Goal: Information Seeking & Learning: Learn about a topic

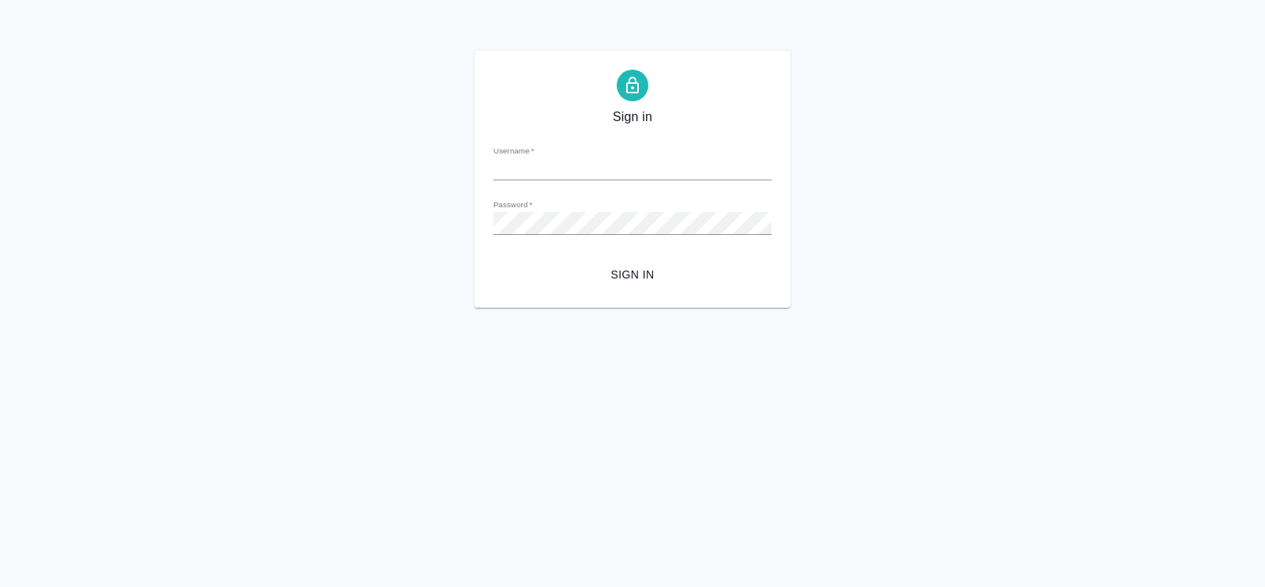
type input "a.pavlova@awatera.com"
click at [633, 279] on span "Sign in" at bounding box center [632, 275] width 253 height 20
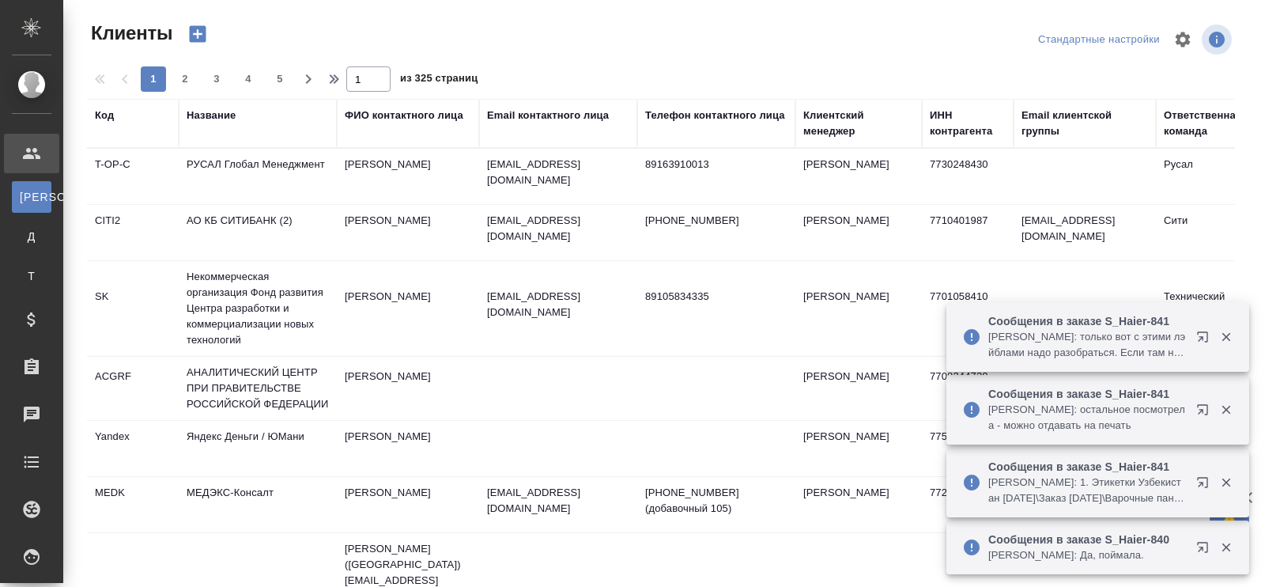
select select "RU"
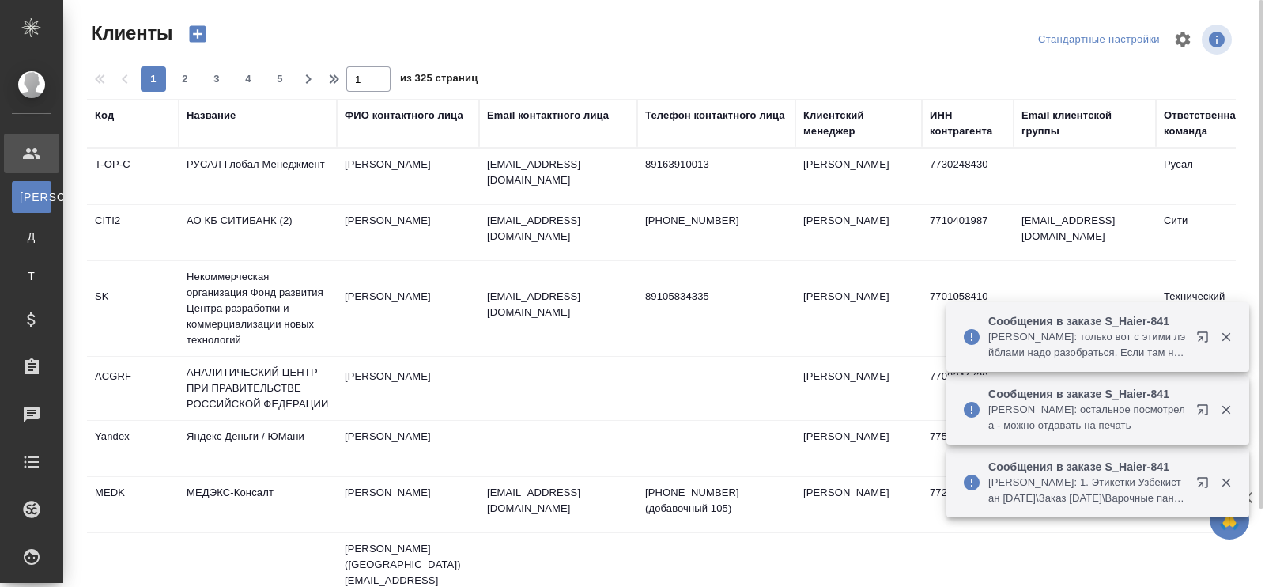
click at [219, 114] on div "Название" at bounding box center [211, 116] width 49 height 16
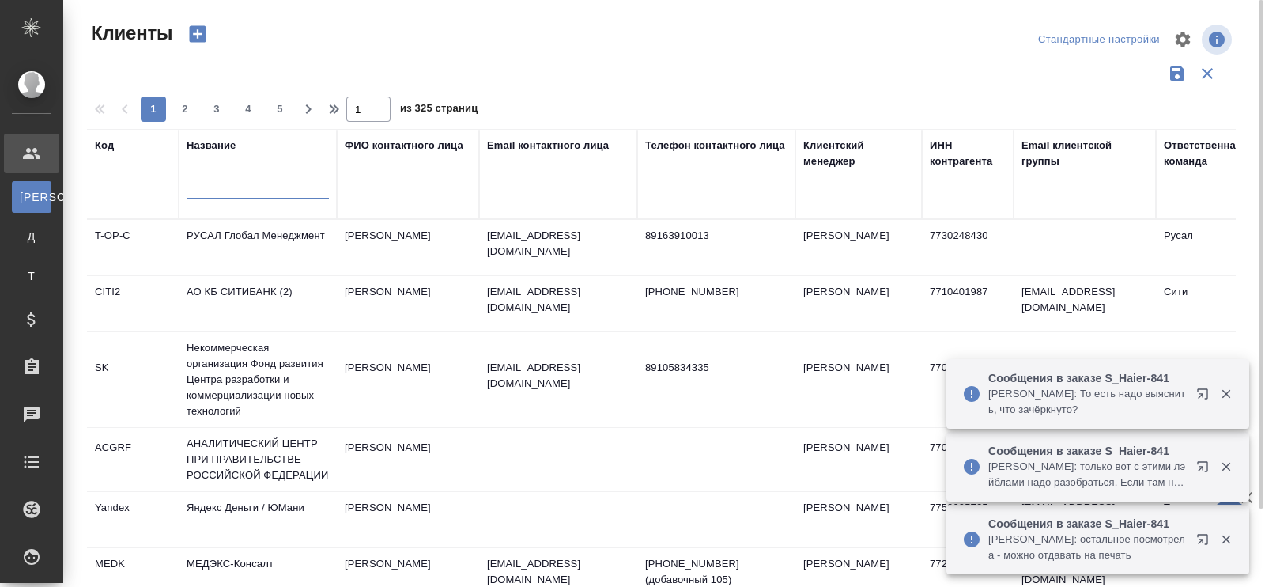
click at [221, 186] on input "text" at bounding box center [258, 189] width 142 height 20
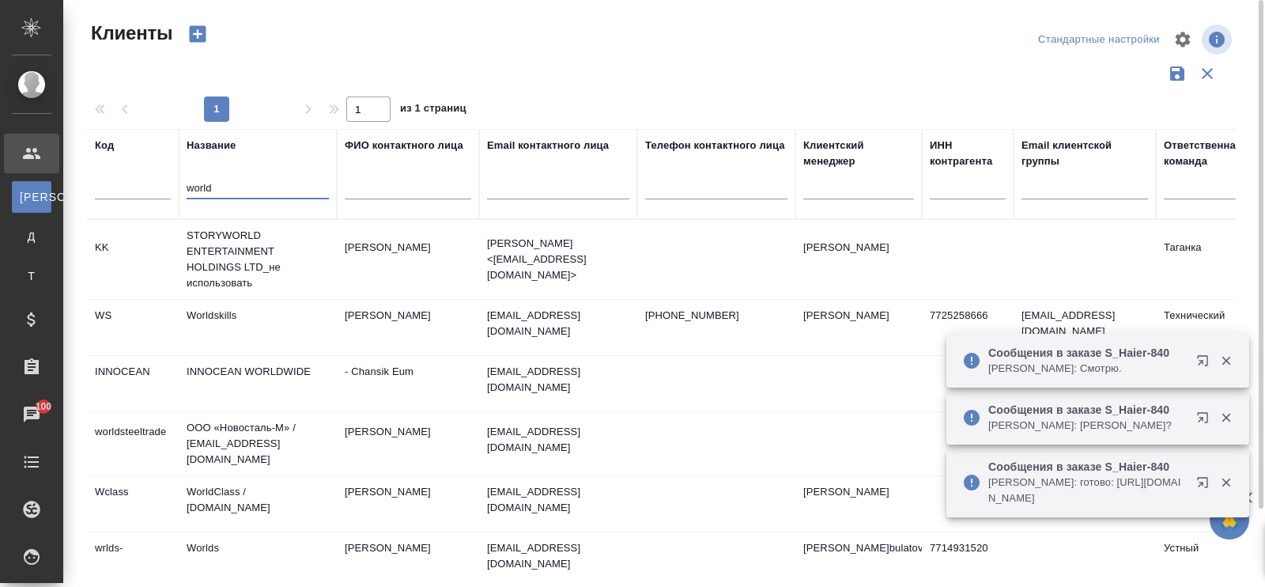
type input "world"
click at [214, 312] on td "Worldskills" at bounding box center [258, 327] width 158 height 55
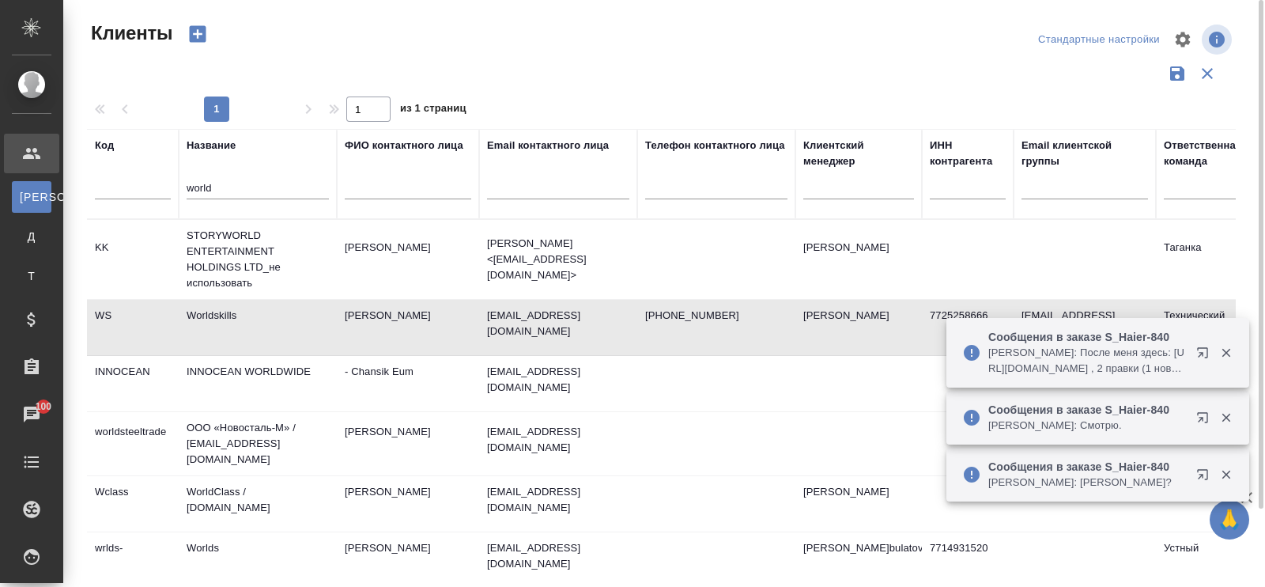
click at [217, 312] on td "Worldskills" at bounding box center [258, 327] width 158 height 55
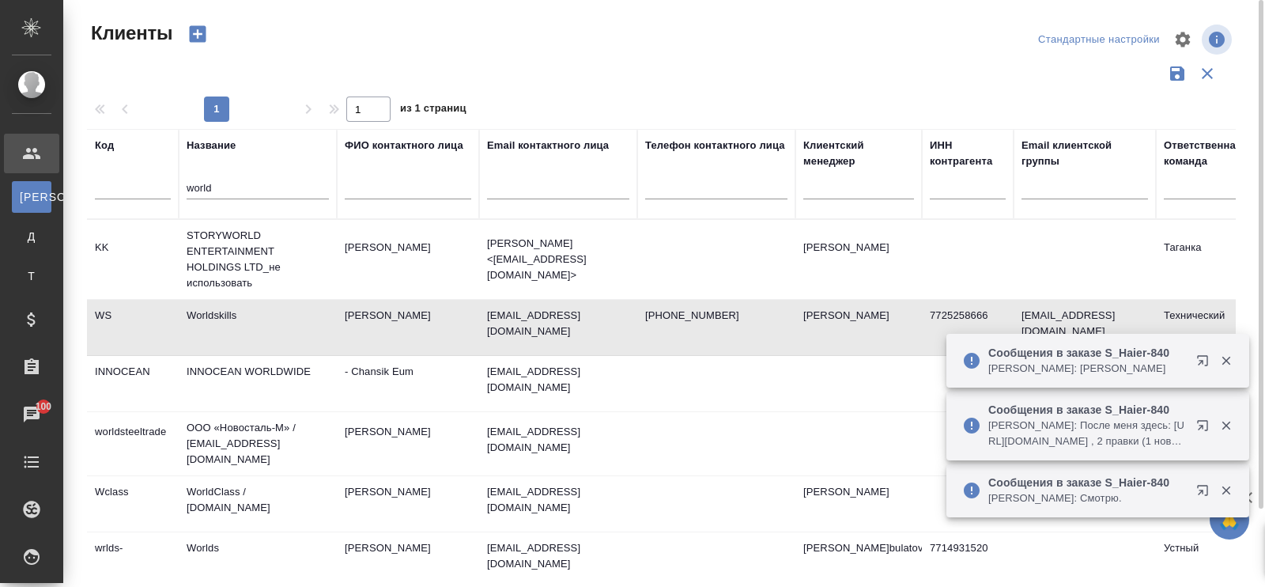
click at [217, 312] on td "Worldskills" at bounding box center [258, 327] width 158 height 55
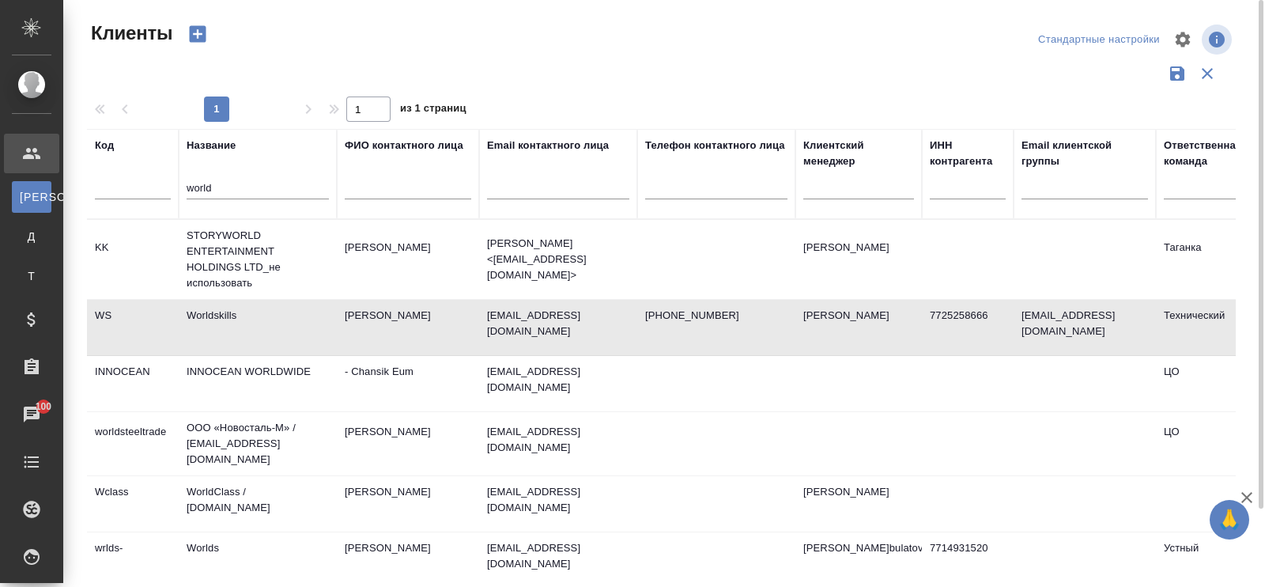
click at [252, 326] on td "Worldskills" at bounding box center [258, 327] width 158 height 55
click at [213, 310] on td "Worldskills" at bounding box center [258, 327] width 158 height 55
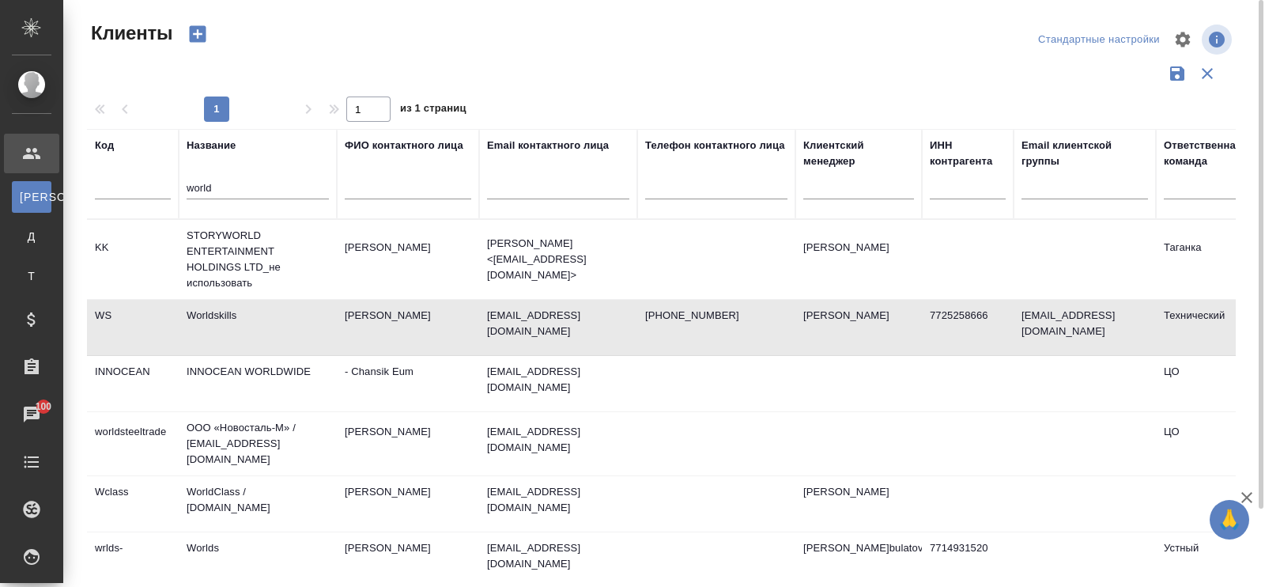
click at [245, 312] on td "Worldskills" at bounding box center [258, 327] width 158 height 55
click at [244, 312] on td "Worldskills" at bounding box center [258, 327] width 158 height 55
click at [259, 336] on td "Worldskills" at bounding box center [258, 327] width 158 height 55
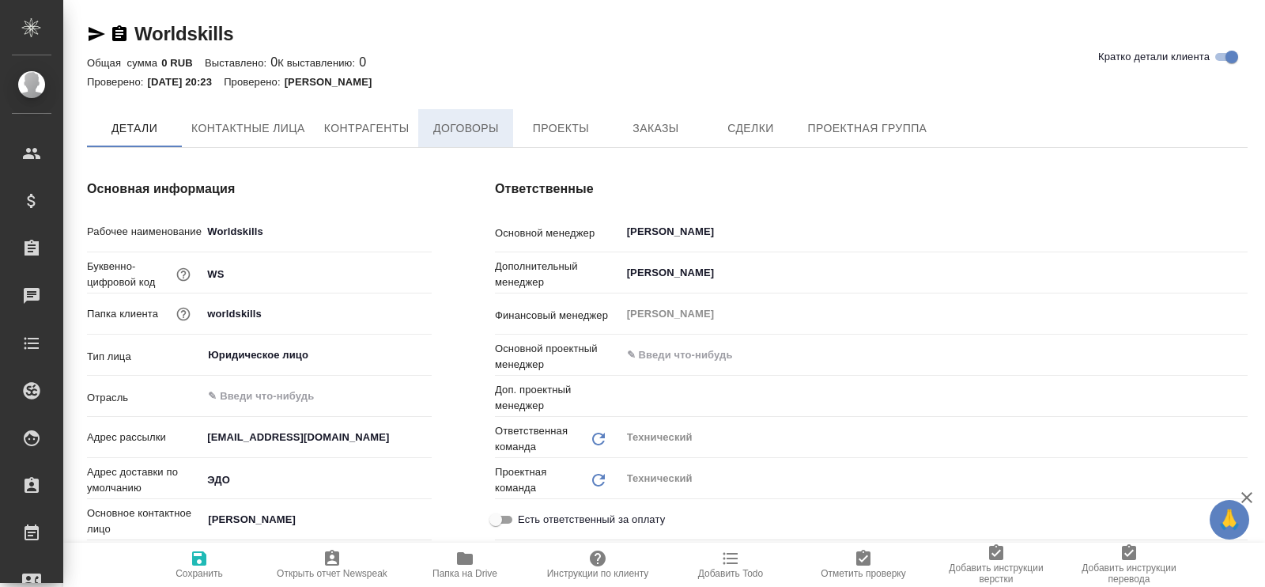
type input "Безбородов Иван"
click at [475, 132] on span "Договоры" at bounding box center [466, 129] width 76 height 20
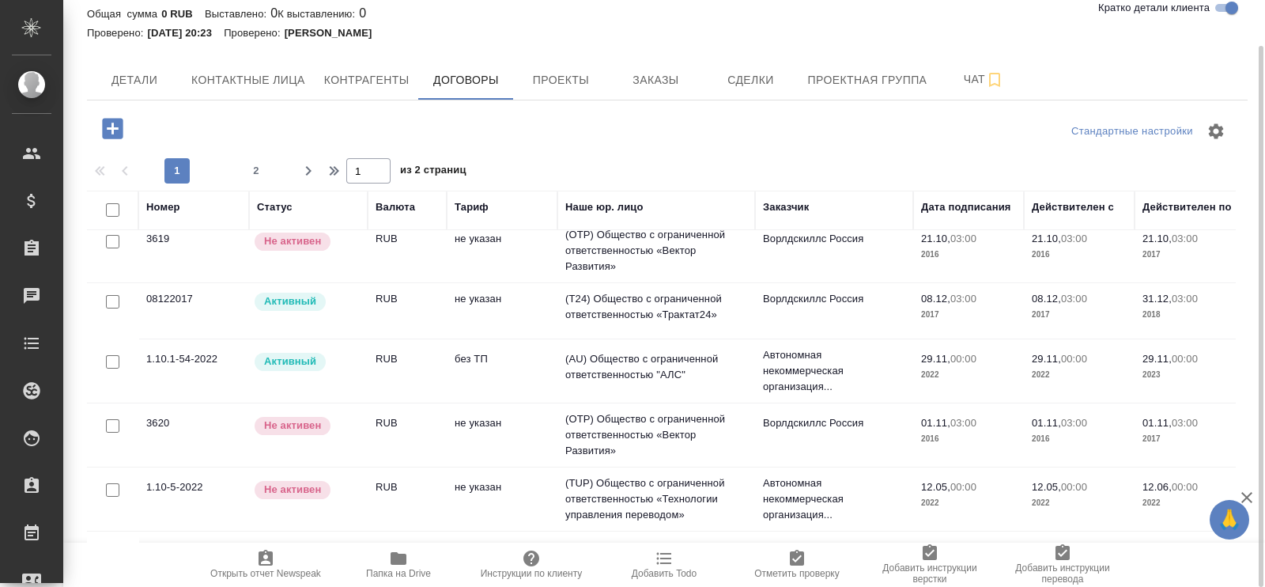
scroll to position [197, 0]
click at [671, 359] on td "(AU) Общество с ограниченной ответственностью "АЛС"" at bounding box center [656, 369] width 198 height 55
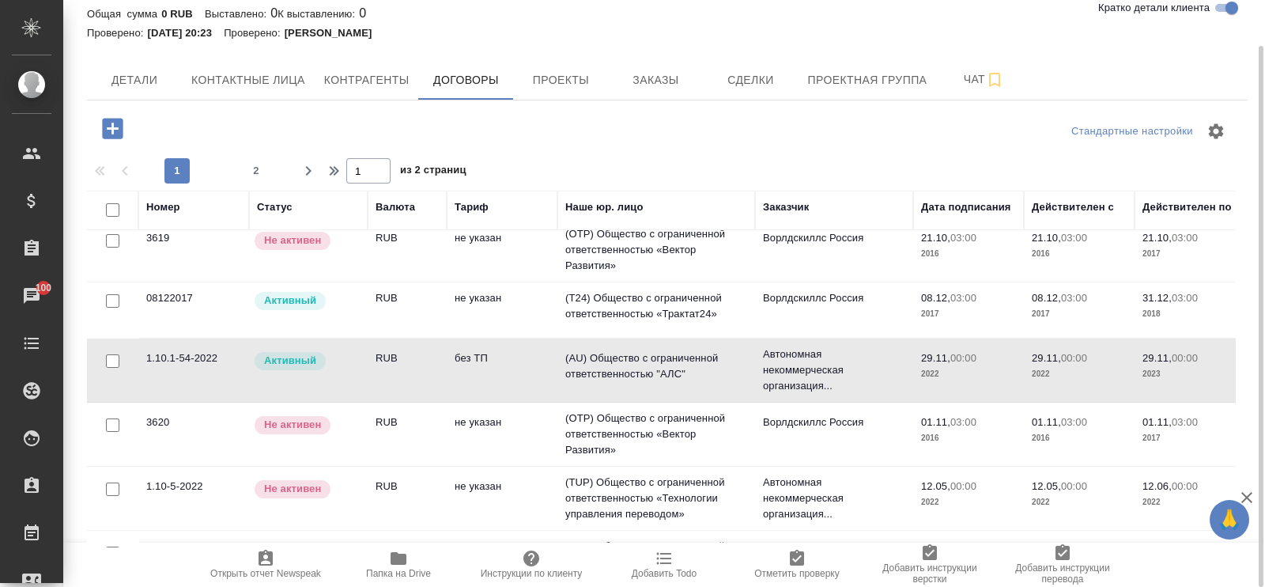
click at [744, 378] on td "(AU) Общество с ограниченной ответственностью "АЛС"" at bounding box center [656, 369] width 198 height 55
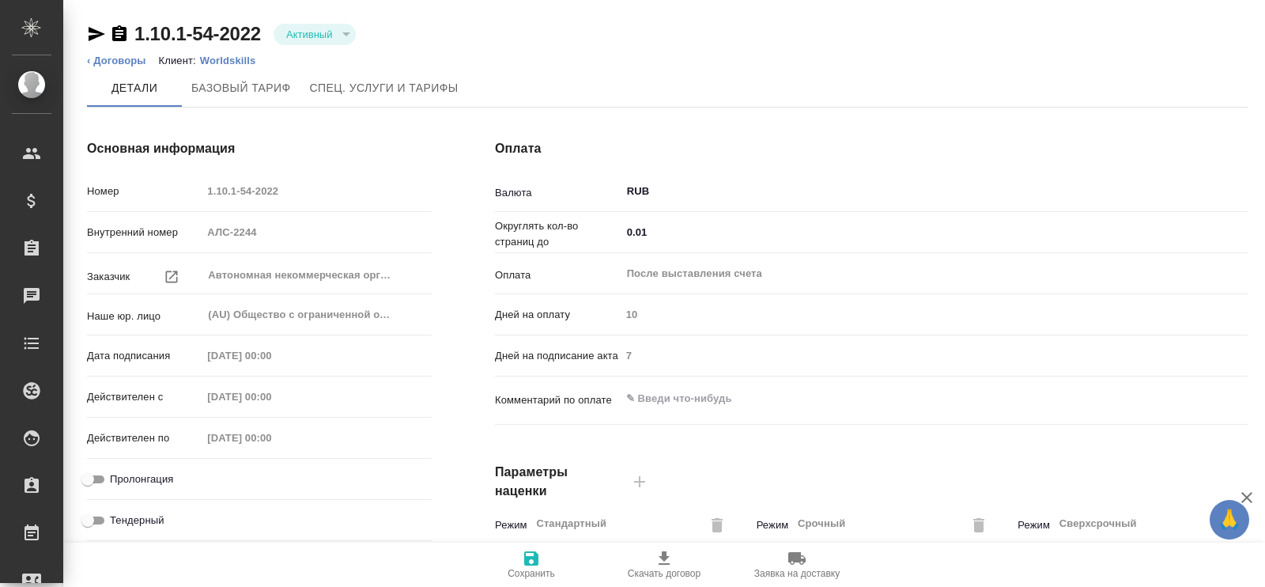
type input "без ТП"
type input "Стандартный шаблон - [PHONE_NUMBER] - ВЫБЕРИ МЕНЯ!"
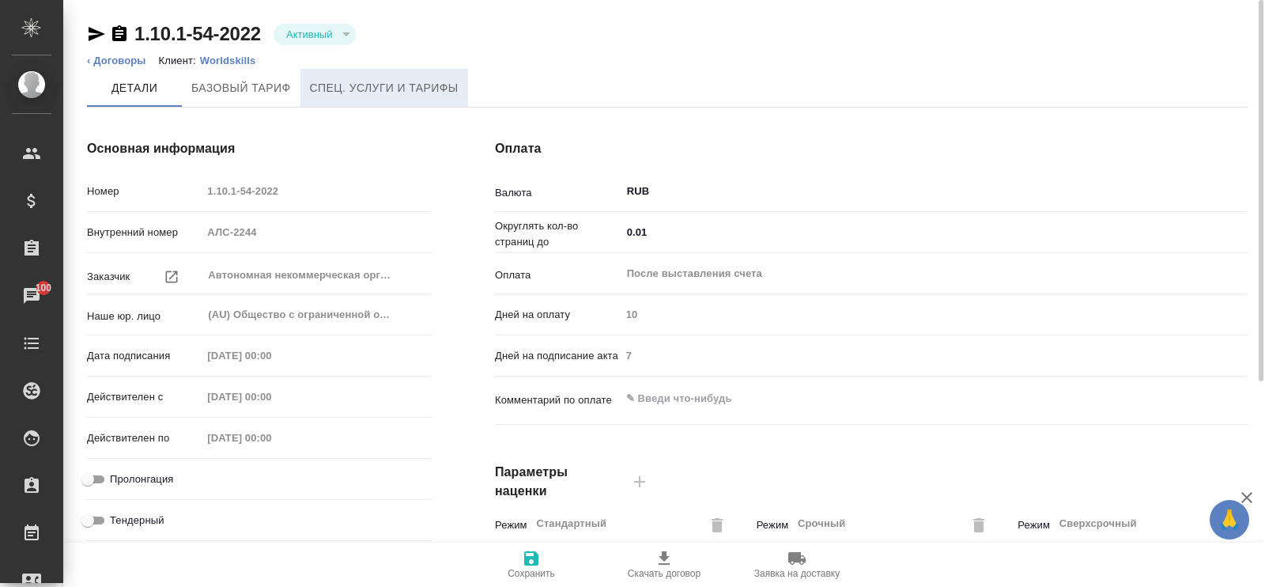
click at [430, 81] on span "Спец. услуги и тарифы" at bounding box center [384, 88] width 149 height 20
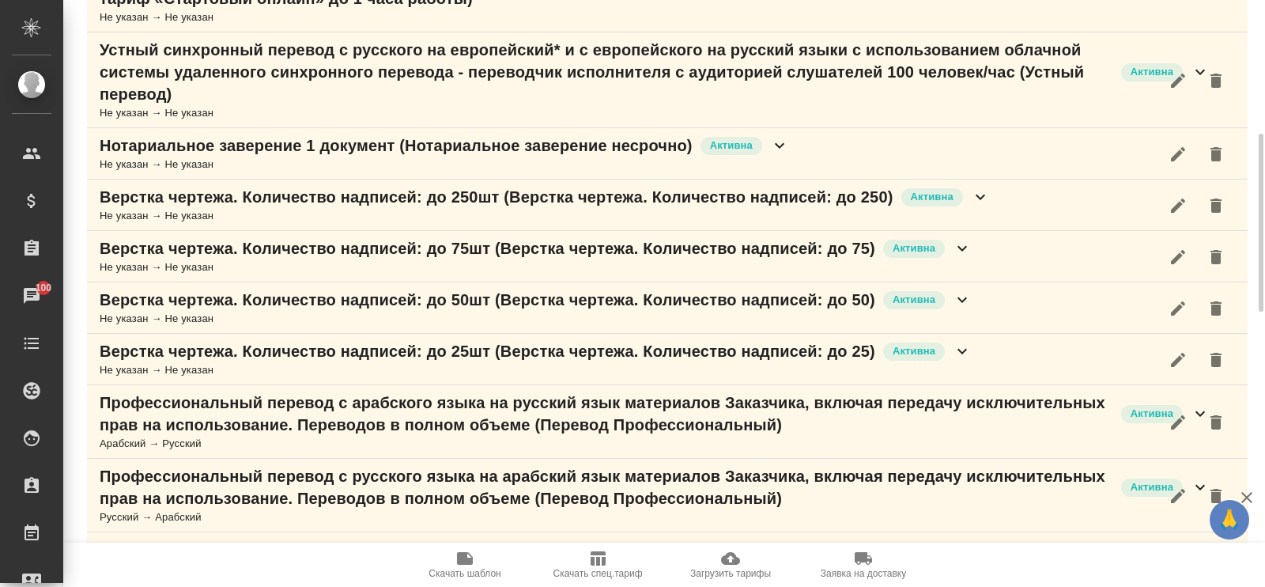
scroll to position [1343, 0]
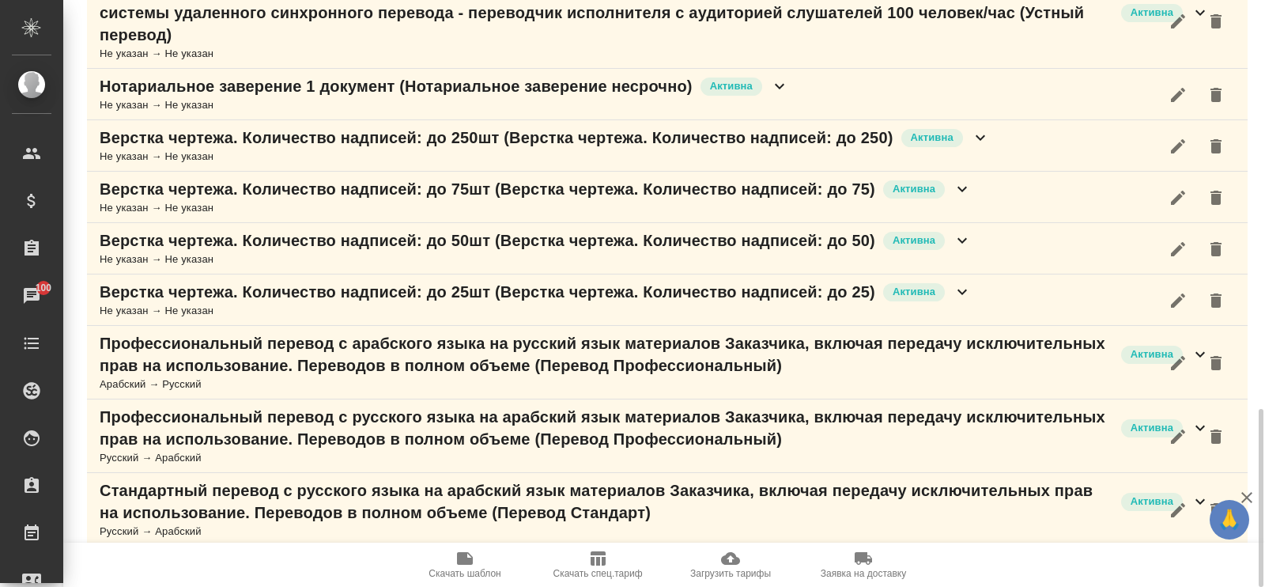
click at [593, 565] on icon "button" at bounding box center [598, 558] width 15 height 14
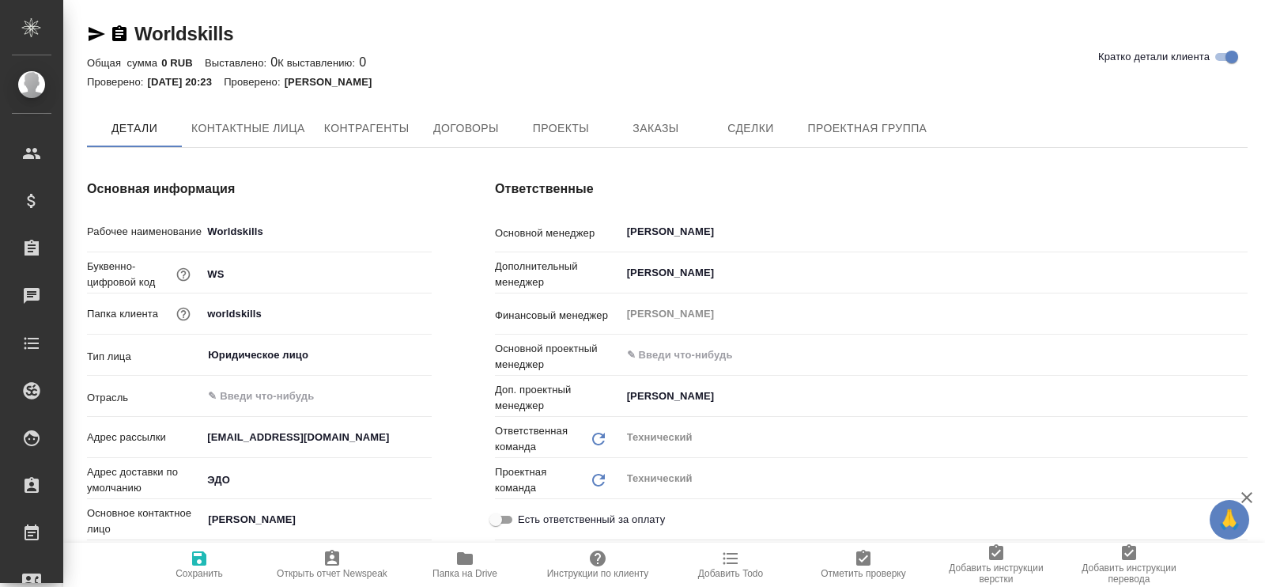
type textarea "x"
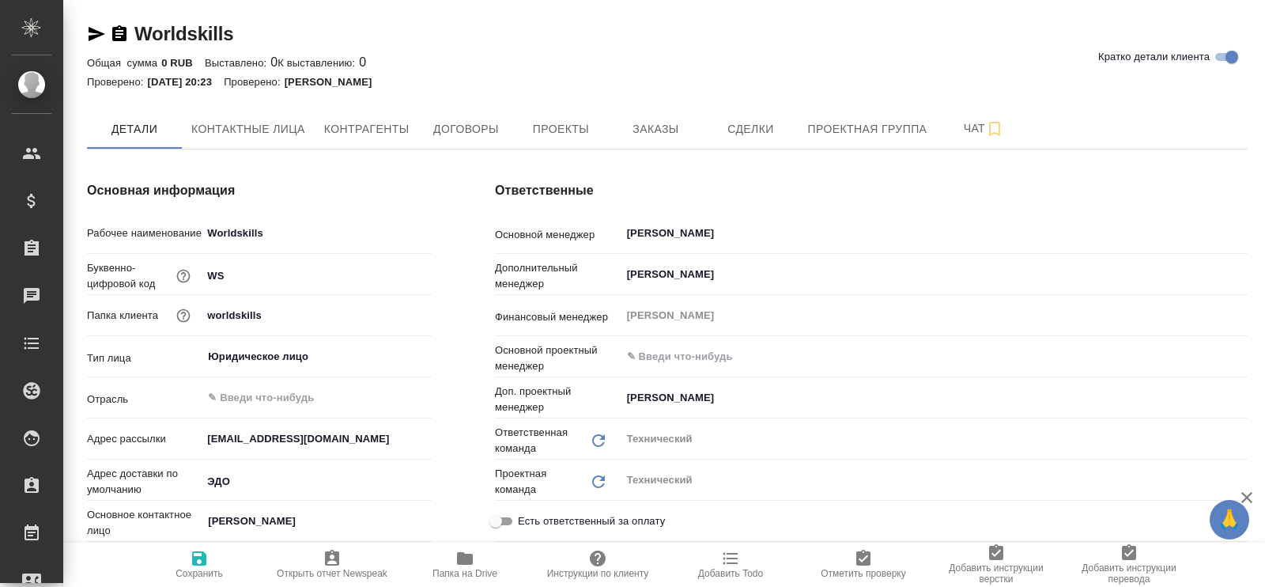
type textarea "x"
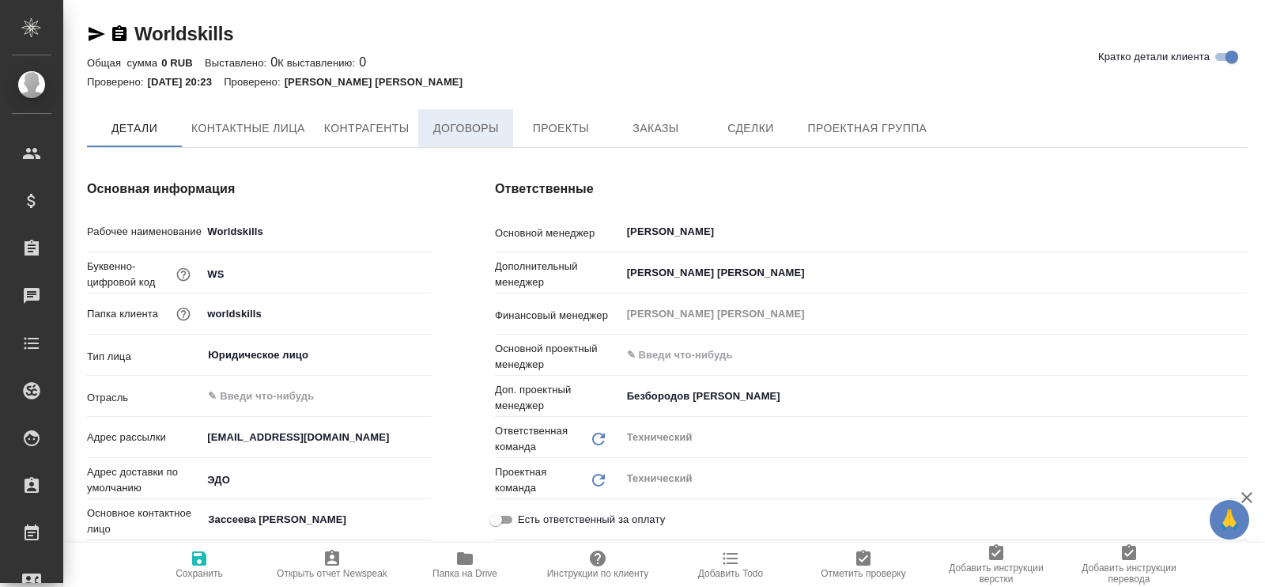
type textarea "x"
click at [447, 127] on span "Договоры" at bounding box center [466, 129] width 76 height 20
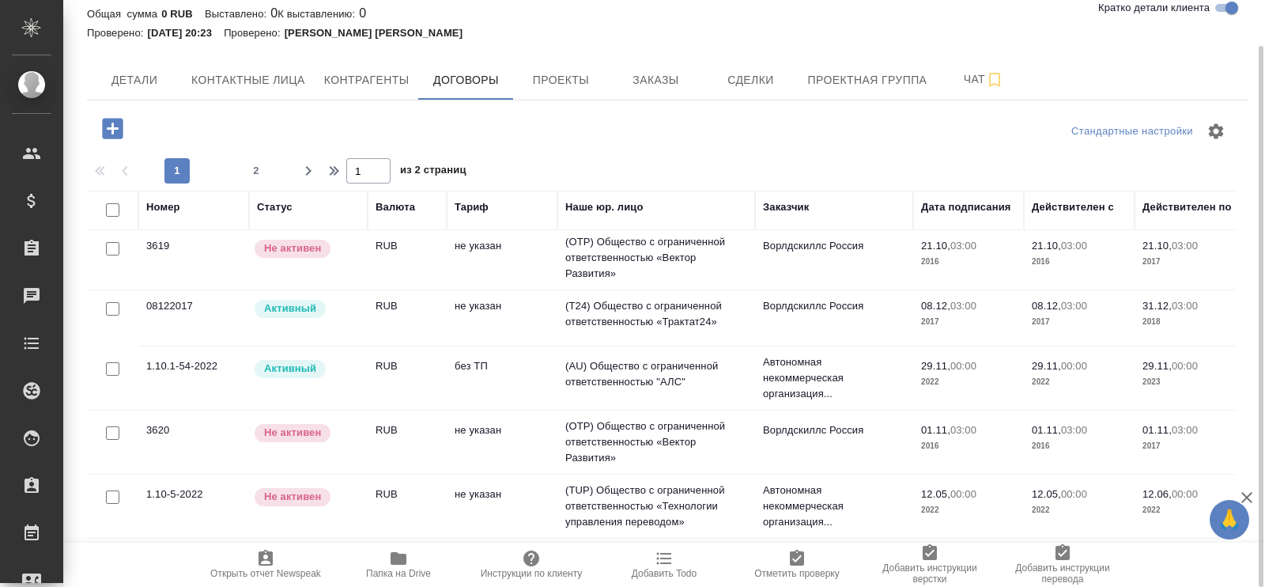
scroll to position [197, 0]
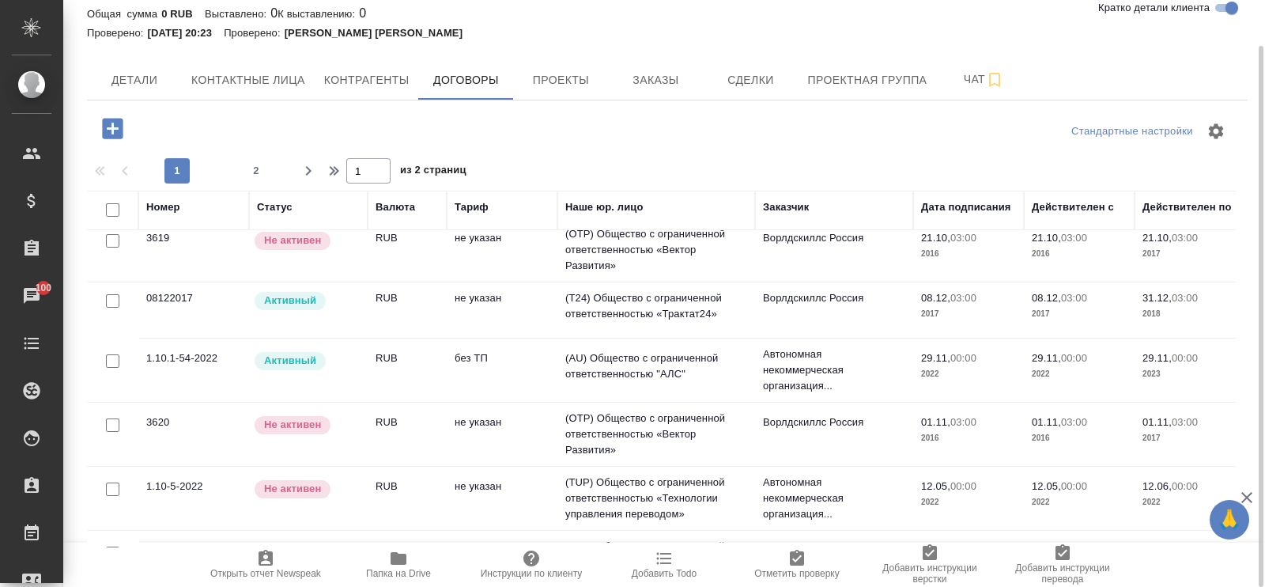
click at [643, 304] on td "(T24) Общество с ограниченной ответственностью «Трактат24»" at bounding box center [656, 309] width 198 height 55
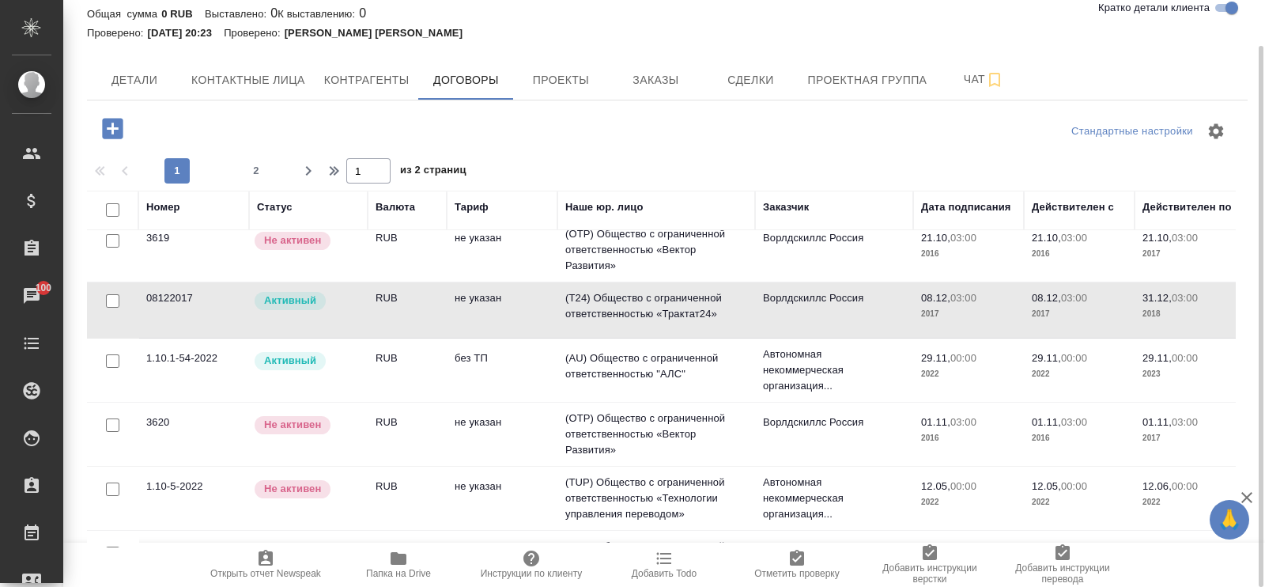
click at [643, 304] on td "(T24) Общество с ограниченной ответственностью «Трактат24»" at bounding box center [656, 309] width 198 height 55
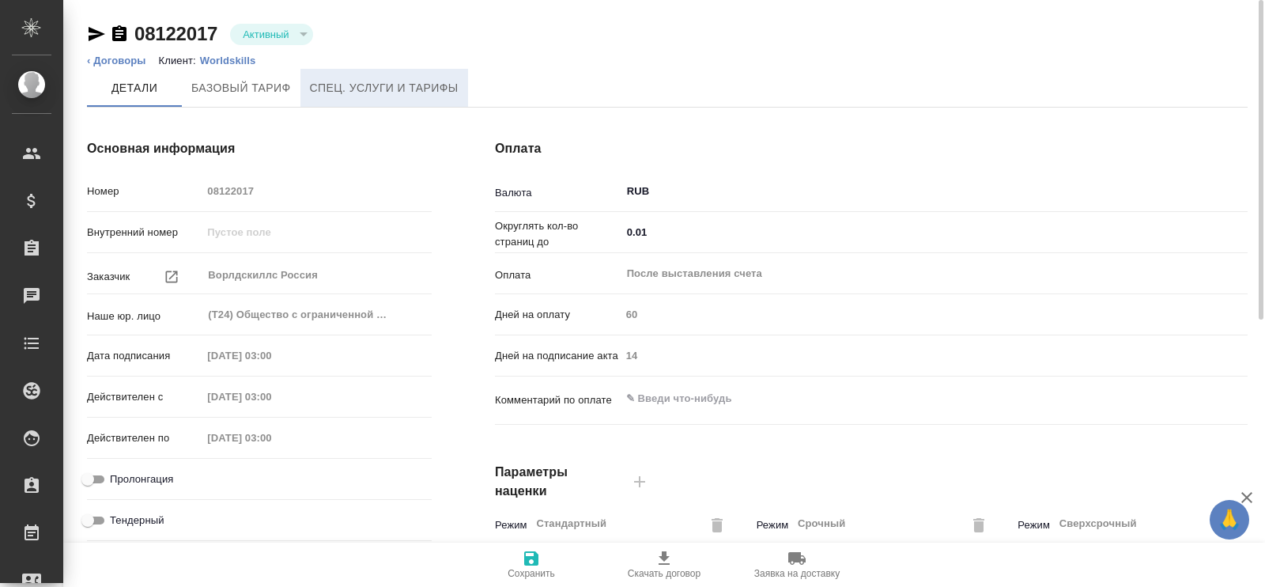
click at [415, 93] on span "Спец. услуги и тарифы" at bounding box center [384, 88] width 149 height 20
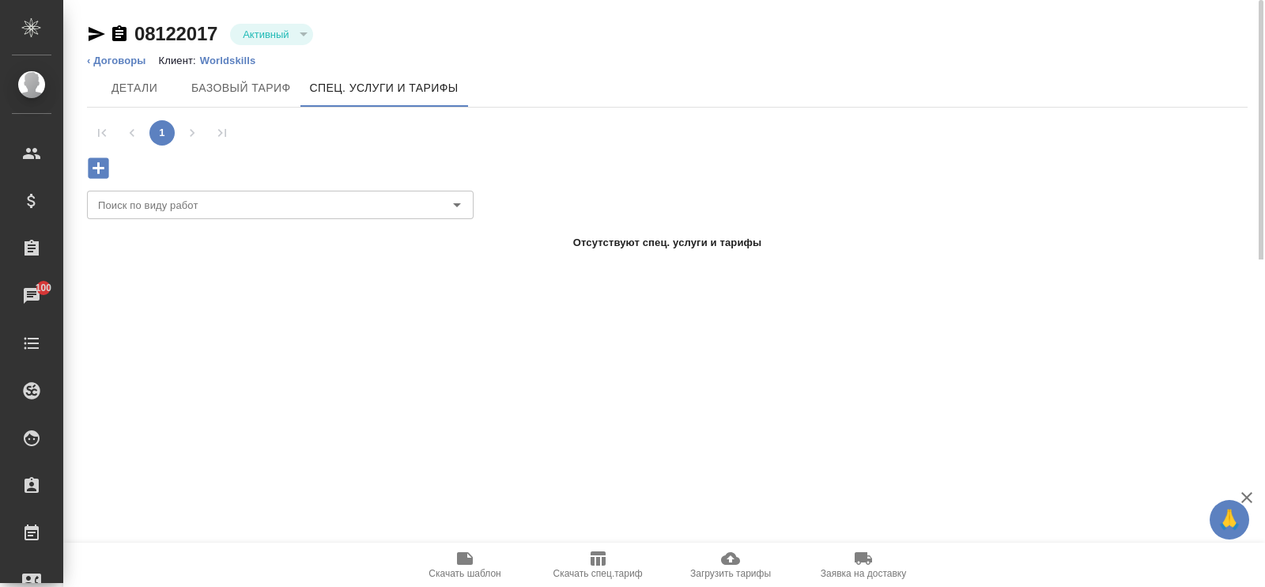
click at [722, 257] on div "08122017 Активный active ‹ Договоры Клиент: Worldskills Детали Базовый тариф Сп…" at bounding box center [667, 129] width 1178 height 259
click at [249, 89] on span "Базовый тариф" at bounding box center [241, 88] width 100 height 20
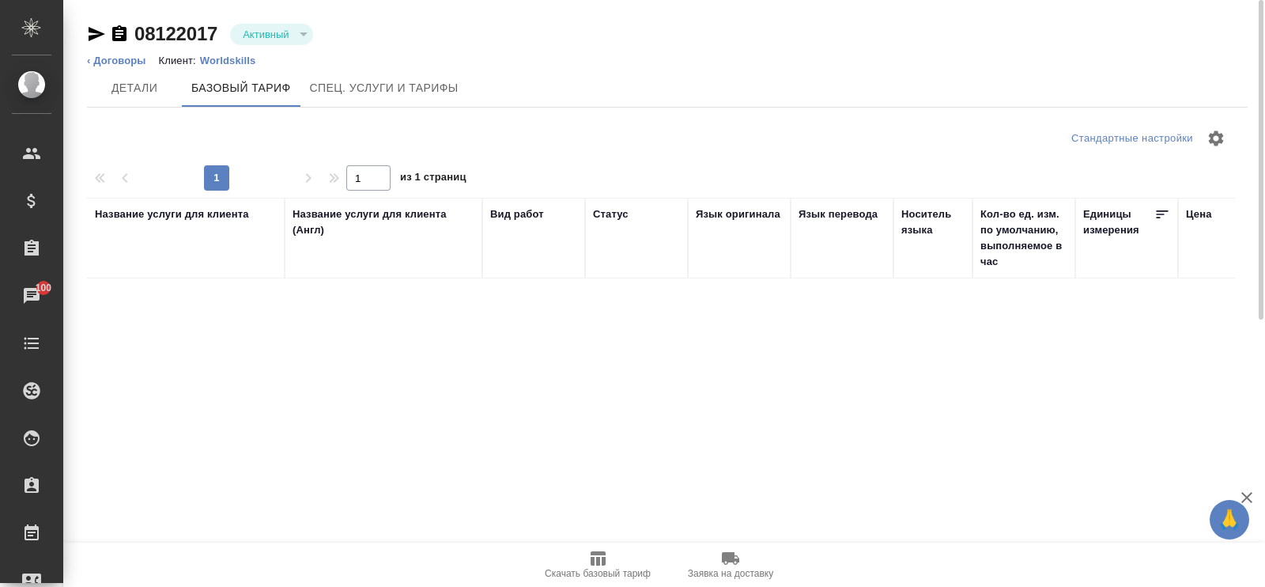
drag, startPoint x: 247, startPoint y: 89, endPoint x: 751, endPoint y: 116, distance: 504.4
click at [751, 116] on div "08122017 Активный active ‹ Договоры Клиент: Worldskills Детали Базовый тариф Сп…" at bounding box center [667, 388] width 1178 height 776
click at [235, 96] on span "Базовый тариф" at bounding box center [241, 88] width 100 height 20
click at [347, 80] on span "Спец. услуги и тарифы" at bounding box center [384, 88] width 149 height 20
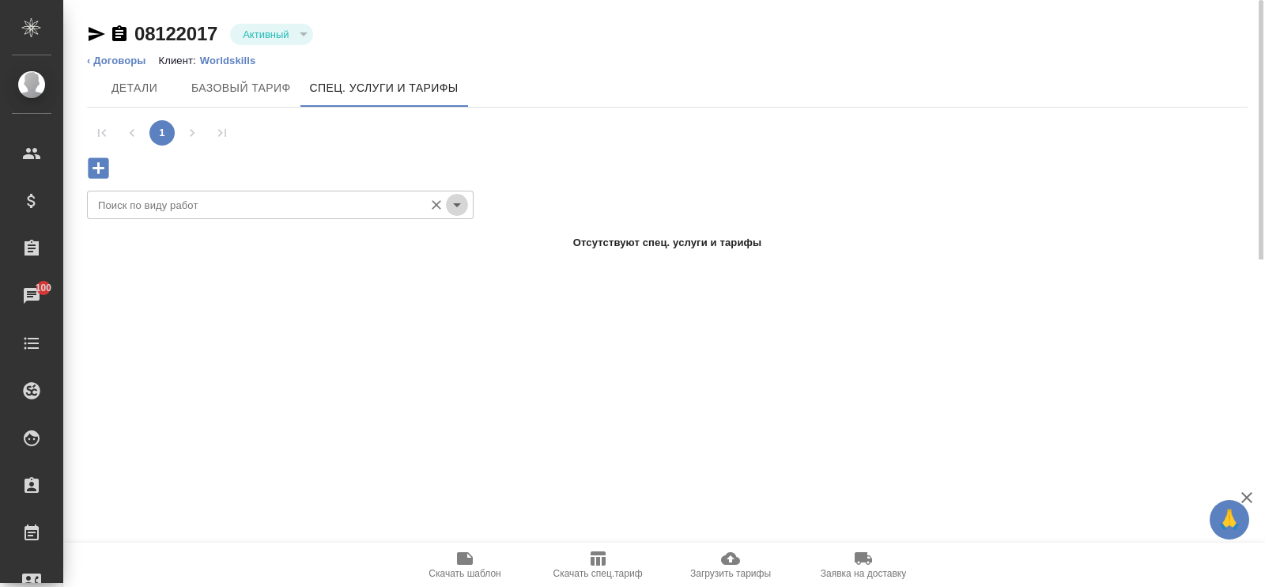
click at [454, 195] on icon "Open" at bounding box center [457, 204] width 19 height 19
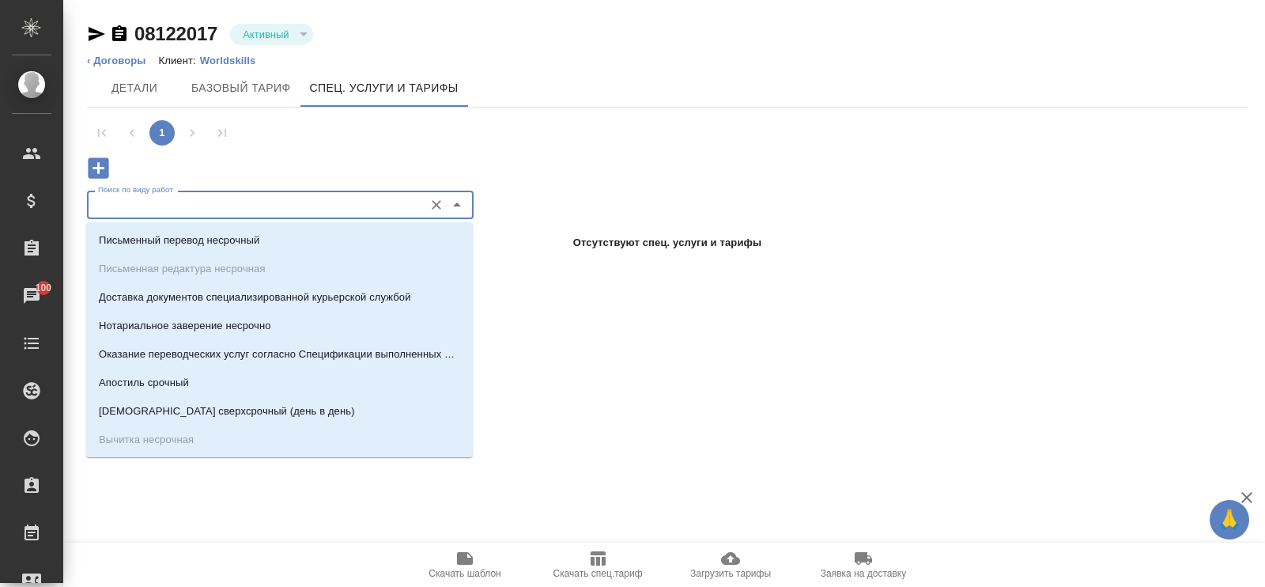
click at [576, 367] on div ".cls-1 fill:#fff; AWATERA Павлова Антонина a.pavlova Клиенты Спецификации Заказ…" at bounding box center [632, 293] width 1265 height 587
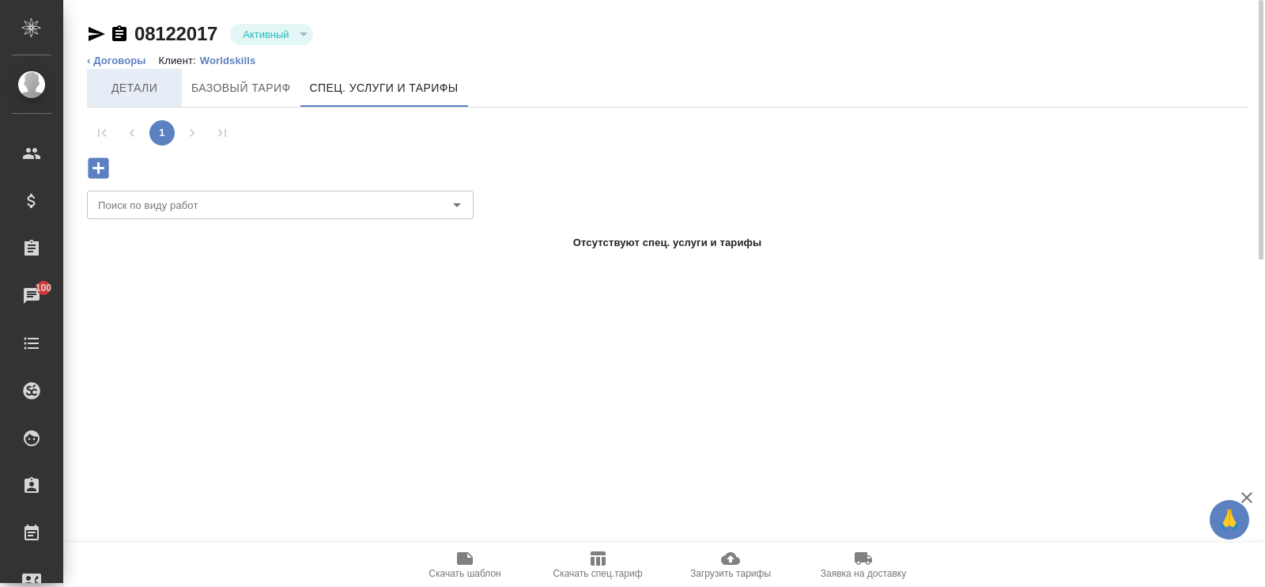
click at [142, 96] on span "Детали" at bounding box center [134, 88] width 76 height 20
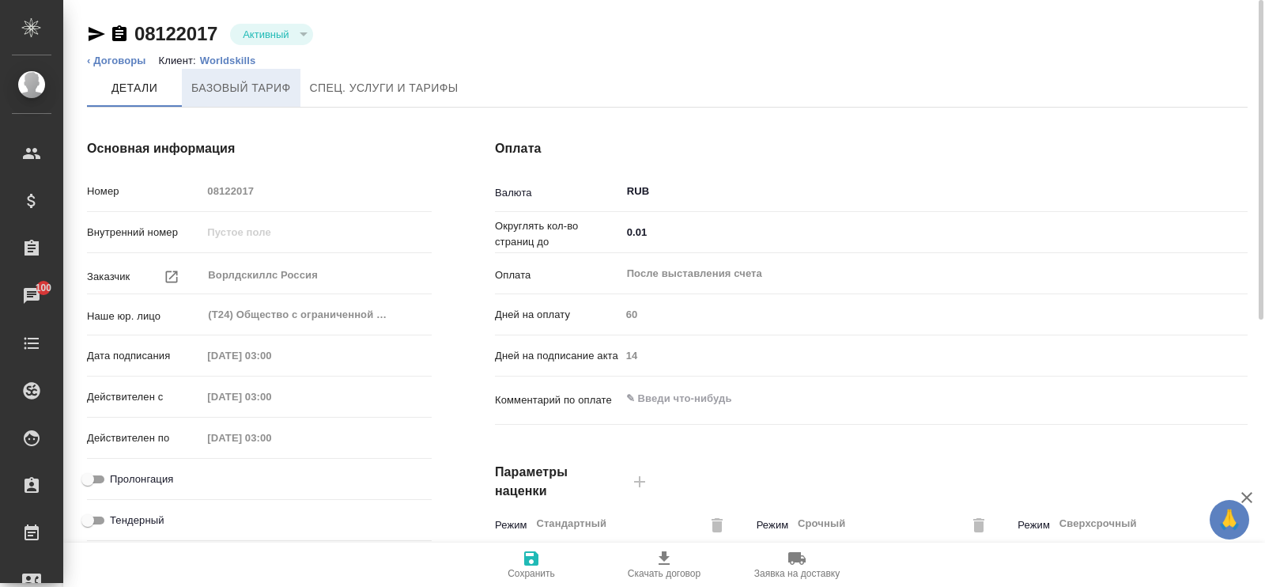
click at [253, 84] on span "Базовый тариф" at bounding box center [241, 88] width 100 height 20
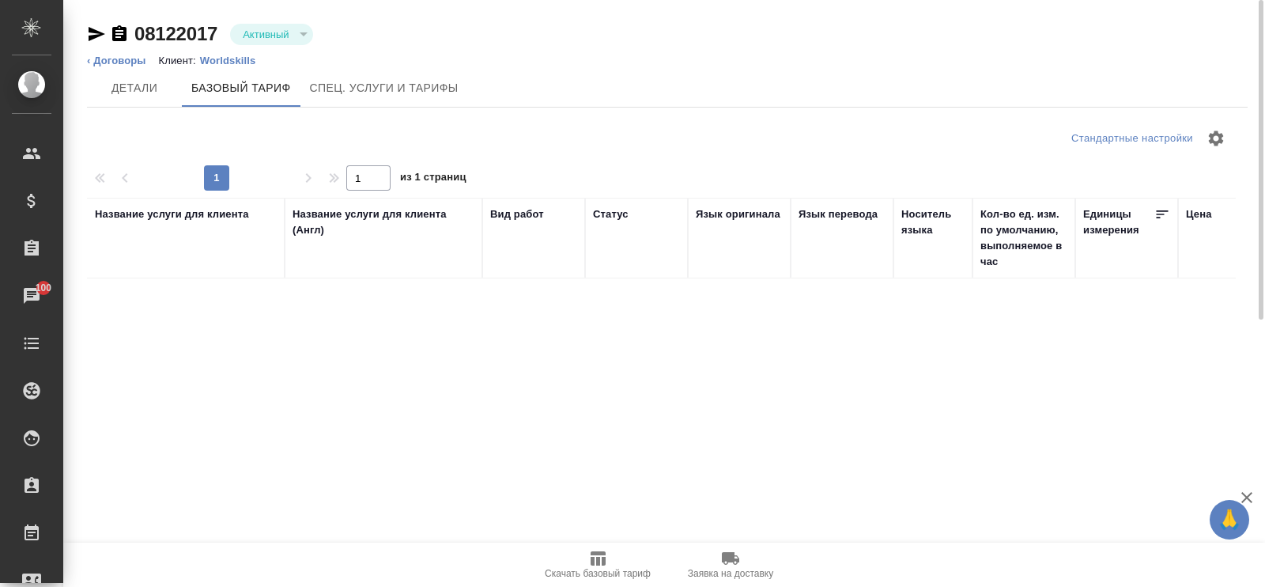
click at [849, 338] on div "Название услуги для клиента Название услуги для клиента (Англ) Вид работ Статус…" at bounding box center [661, 482] width 1148 height 569
drag, startPoint x: 982, startPoint y: 271, endPoint x: 534, endPoint y: 361, distance: 457.3
click at [452, 323] on div "Название услуги для клиента Название услуги для клиента (Англ) Вид работ Статус…" at bounding box center [661, 482] width 1148 height 569
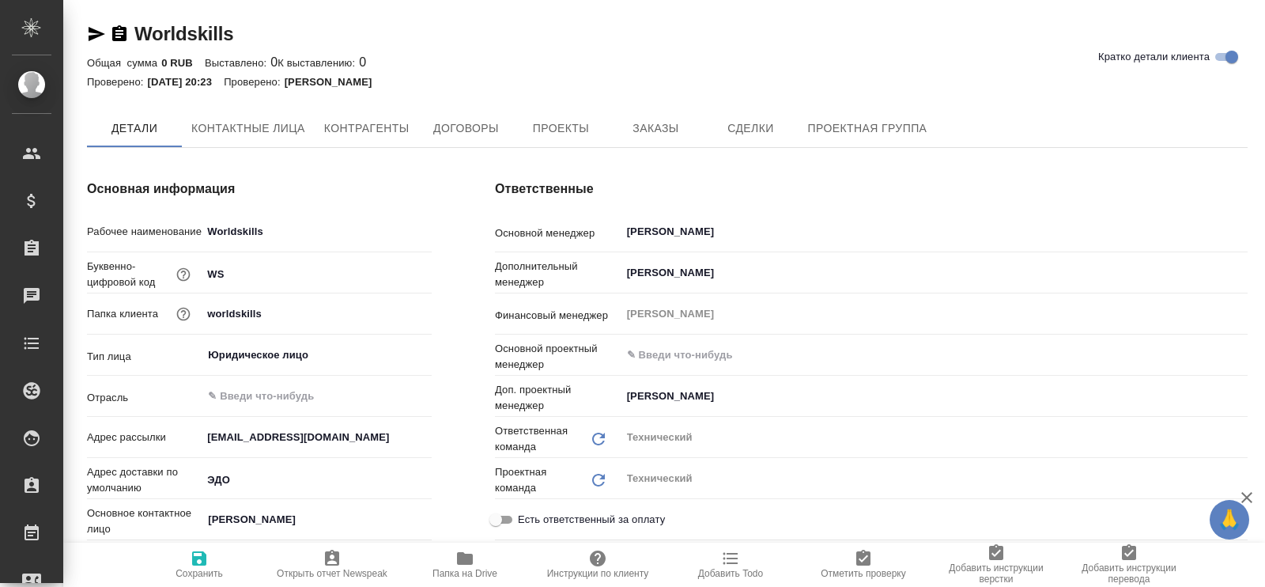
type textarea "x"
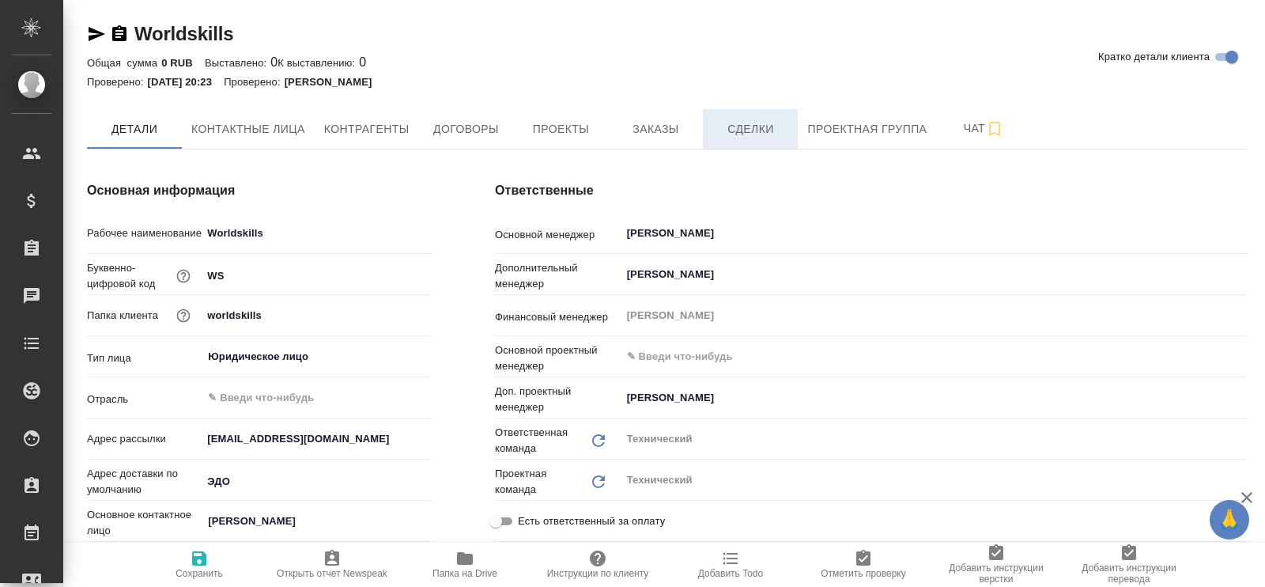
type textarea "x"
click at [473, 125] on span "Договоры" at bounding box center [466, 129] width 76 height 20
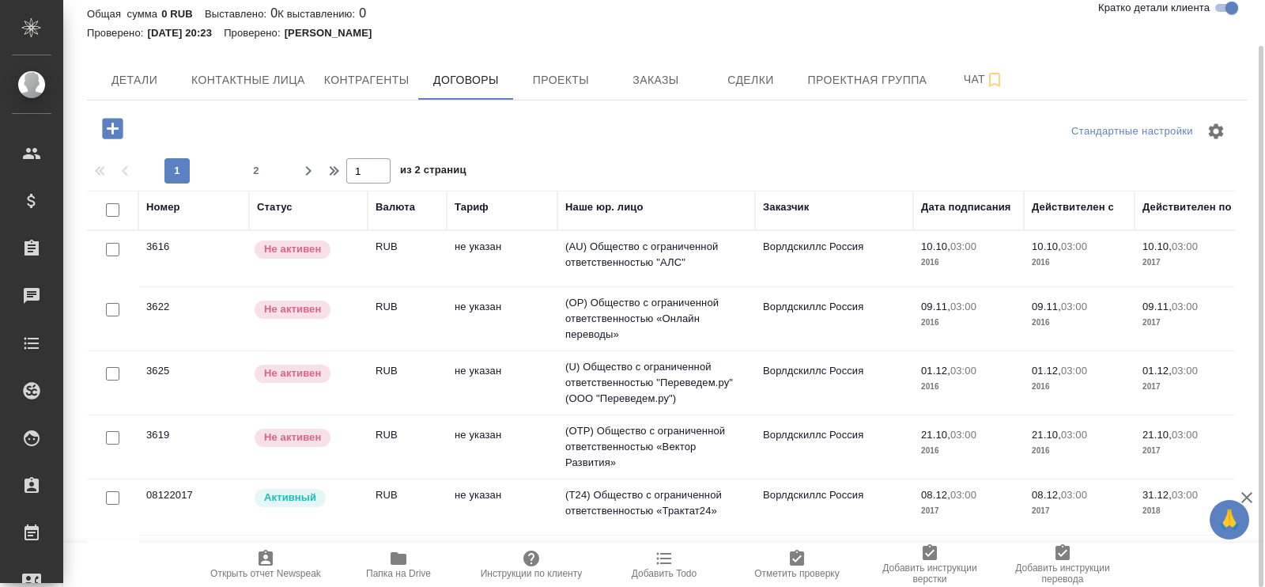
scroll to position [197, 0]
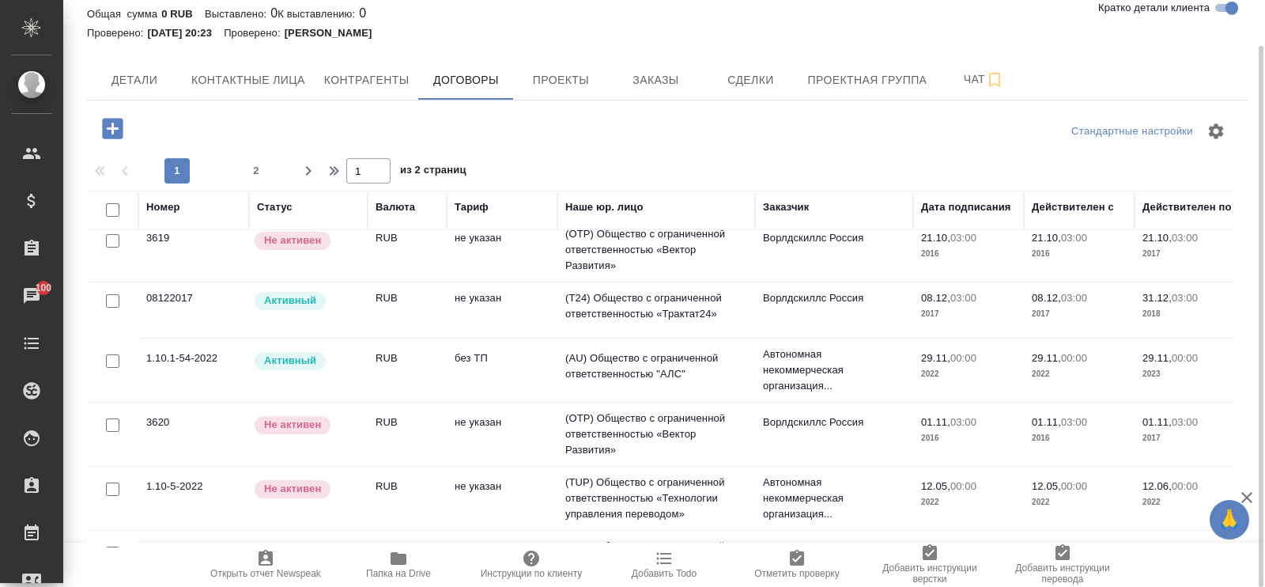
click at [660, 365] on td "(AU) Общество с ограниченной ответственностью "АЛС"" at bounding box center [656, 369] width 198 height 55
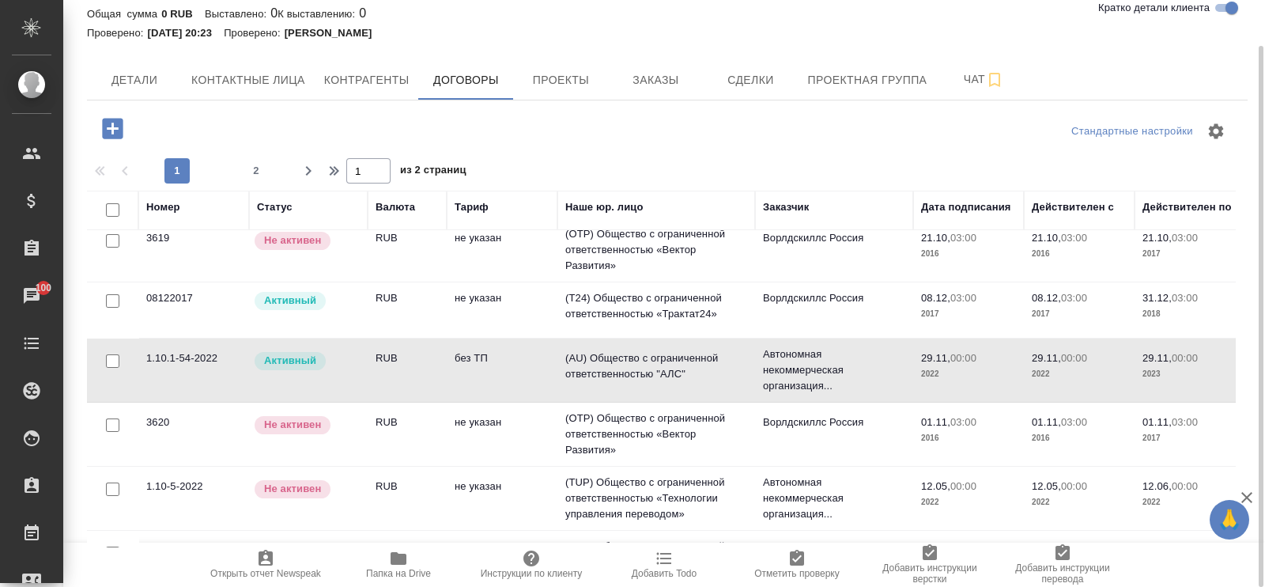
click at [660, 365] on td "(AU) Общество с ограниченной ответственностью "АЛС"" at bounding box center [656, 369] width 198 height 55
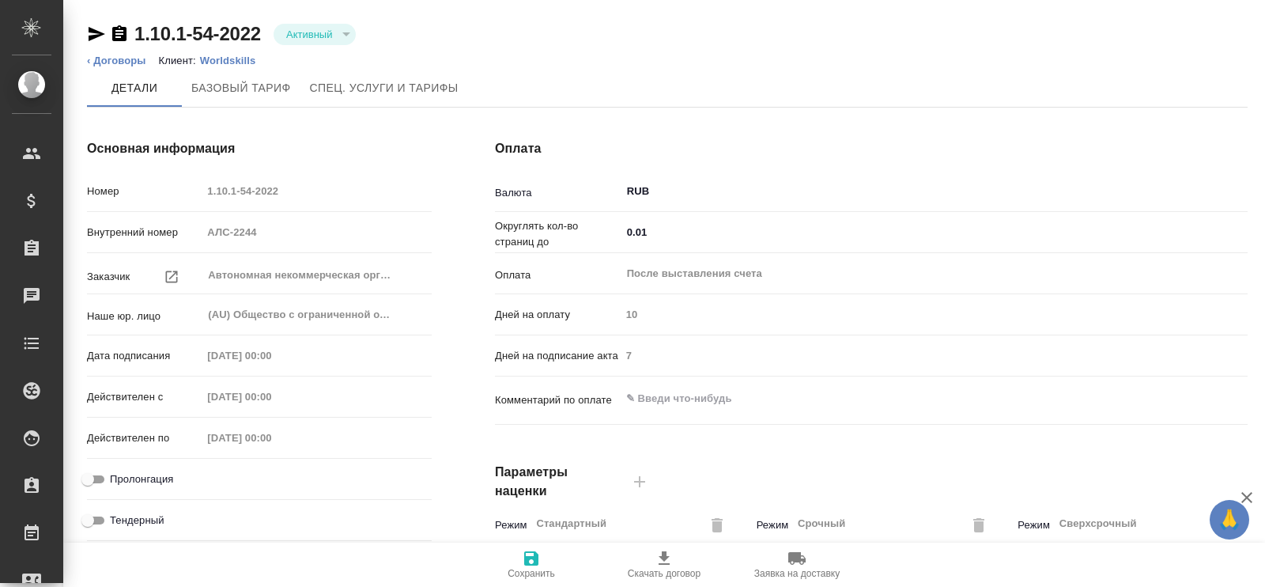
type input "без ТП"
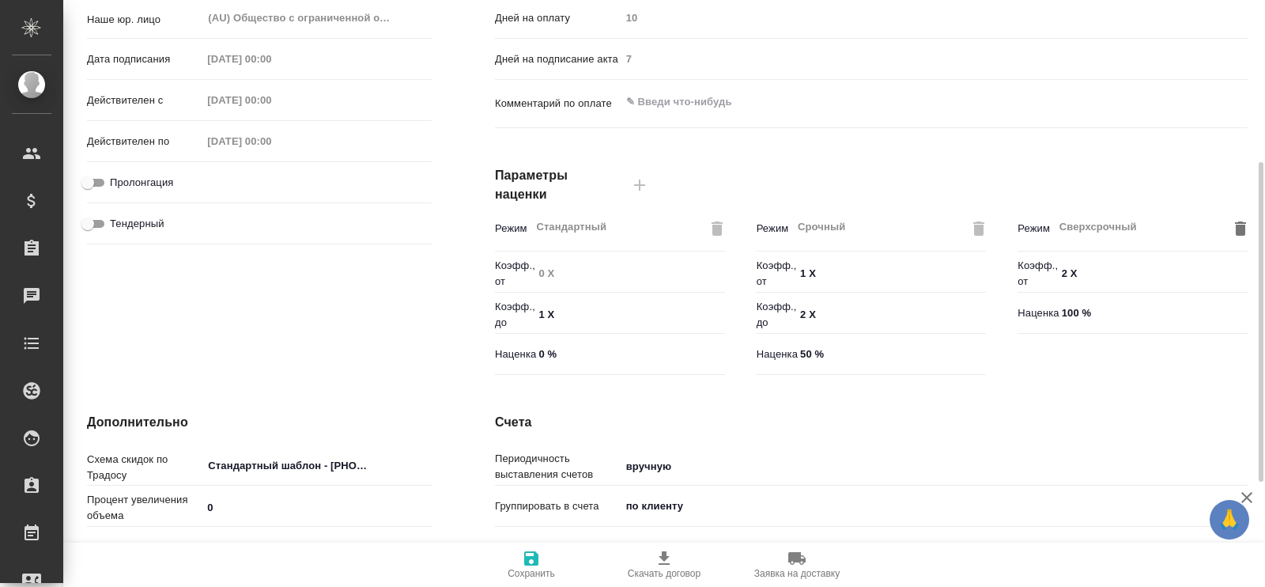
scroll to position [489, 0]
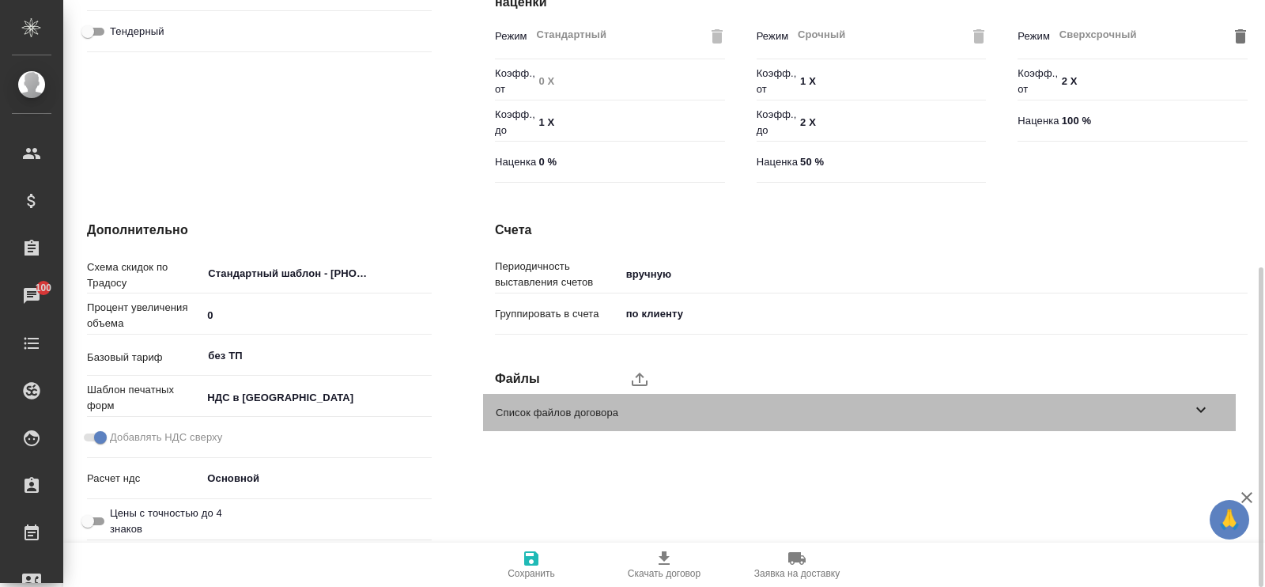
click at [1194, 410] on icon at bounding box center [1201, 409] width 19 height 19
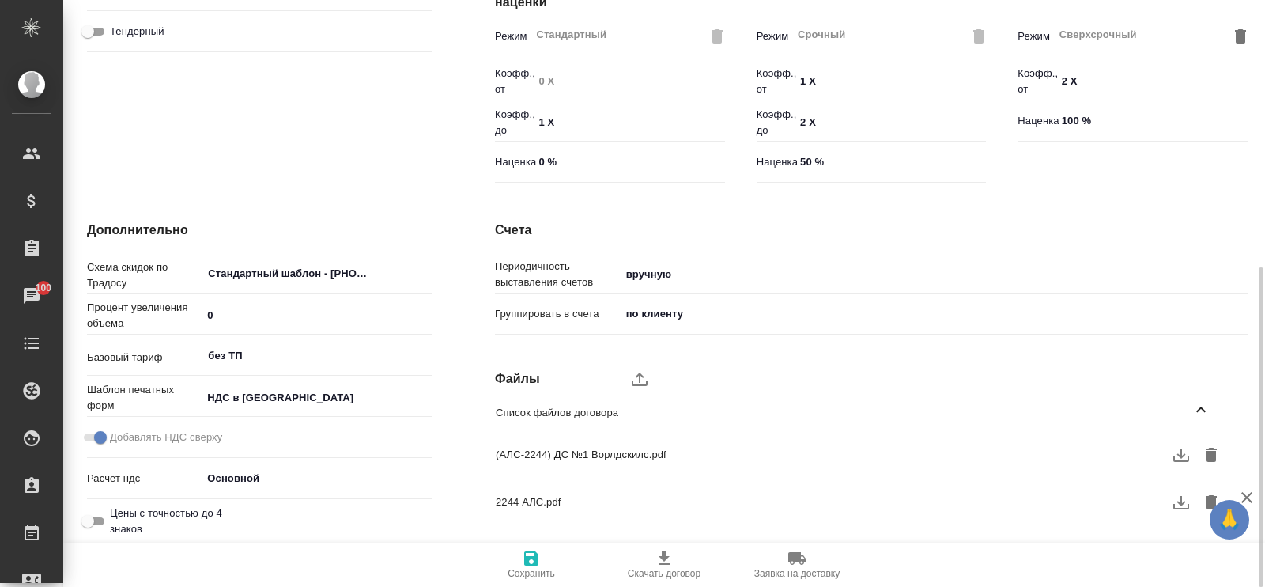
click at [847, 505] on span "2244 АЛС.pdf" at bounding box center [847, 502] width 702 height 16
click at [1182, 504] on icon "button" at bounding box center [1181, 502] width 16 height 13
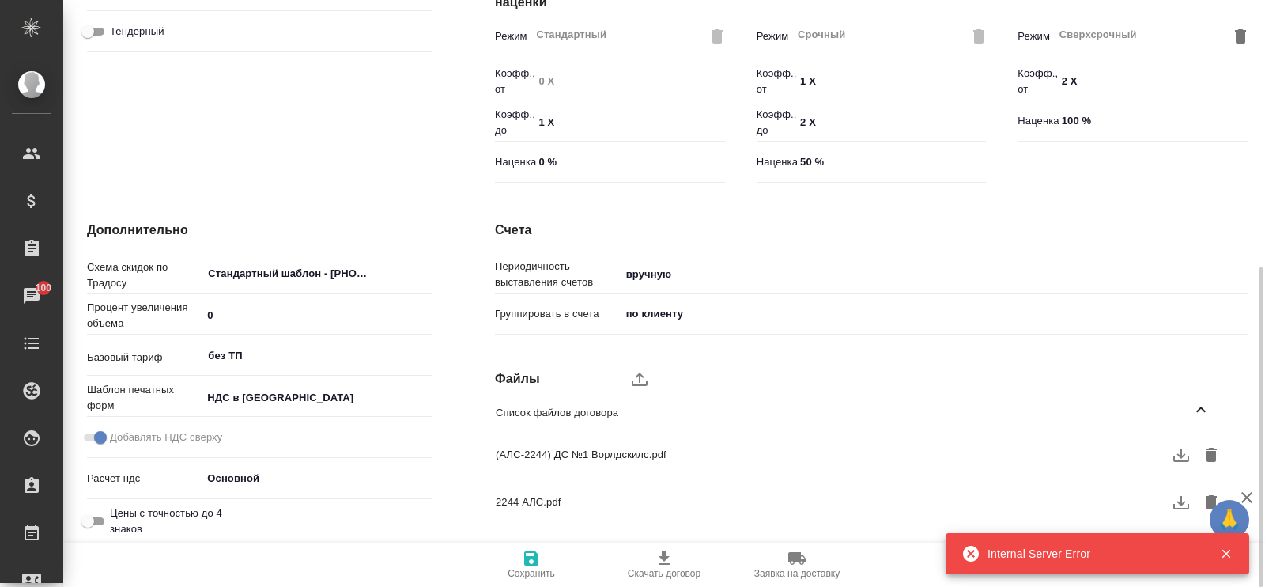
click at [600, 490] on div "2244 АЛС.pdf" at bounding box center [859, 502] width 753 height 35
click at [599, 490] on div "2244 АЛС.pdf" at bounding box center [859, 502] width 753 height 35
click at [1229, 552] on icon "button" at bounding box center [1226, 553] width 14 height 14
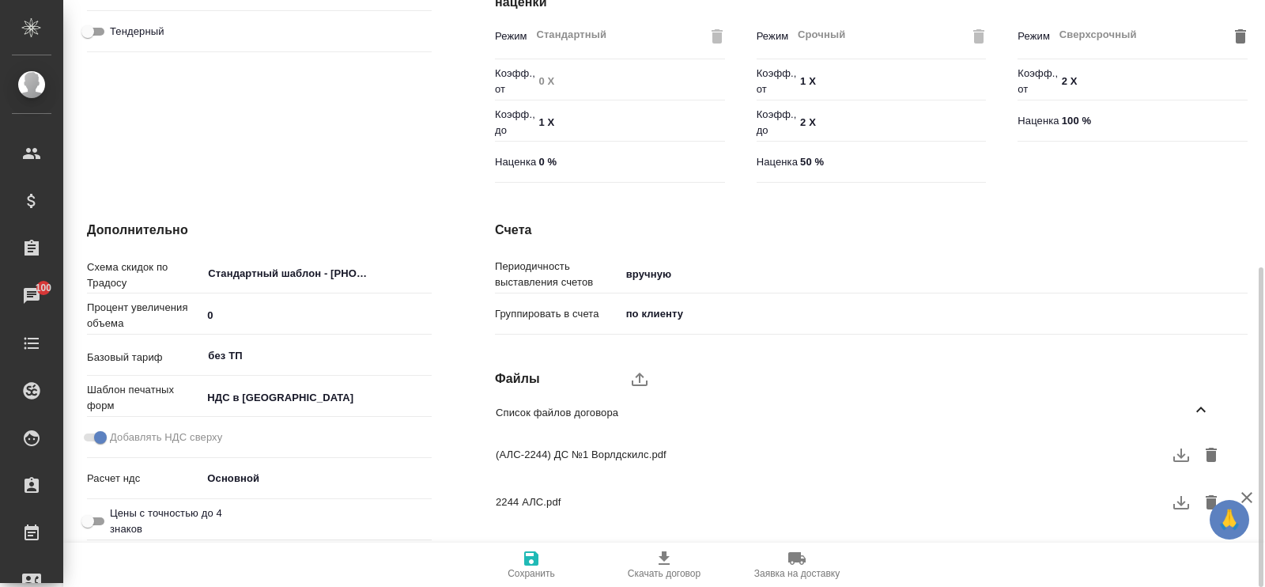
click at [508, 505] on span "2244 АЛС.pdf" at bounding box center [847, 502] width 702 height 16
click at [605, 495] on span "2244 АЛС.pdf" at bounding box center [847, 502] width 702 height 16
click at [522, 501] on span "2244 АЛС.pdf" at bounding box center [847, 502] width 702 height 16
click at [521, 504] on span "2244 АЛС.pdf" at bounding box center [847, 502] width 702 height 16
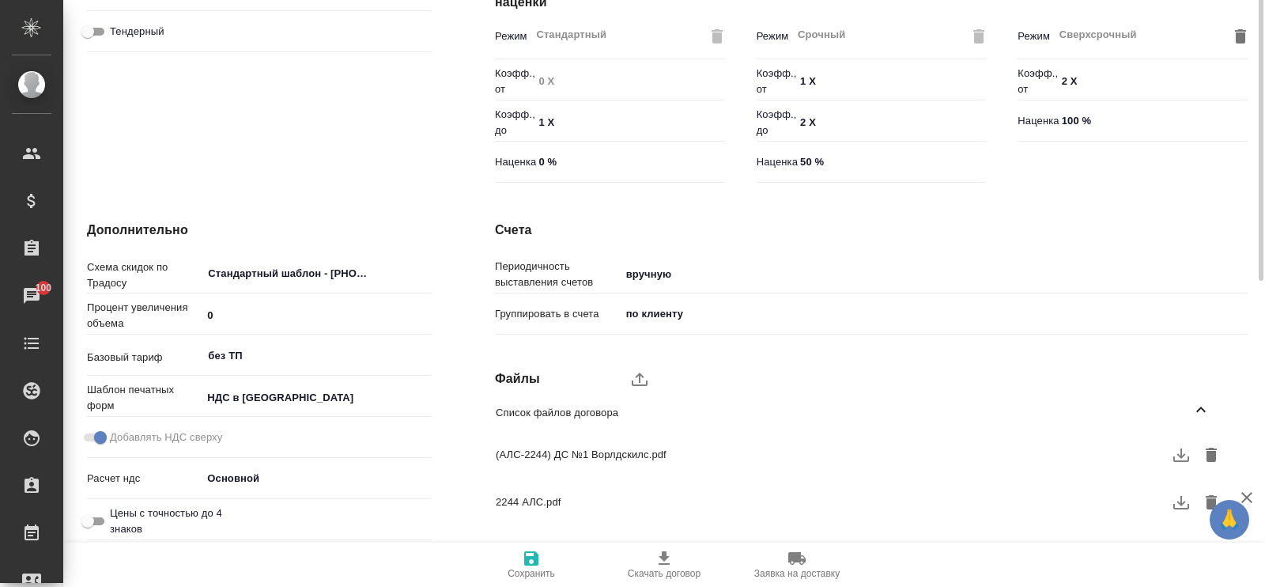
scroll to position [0, 0]
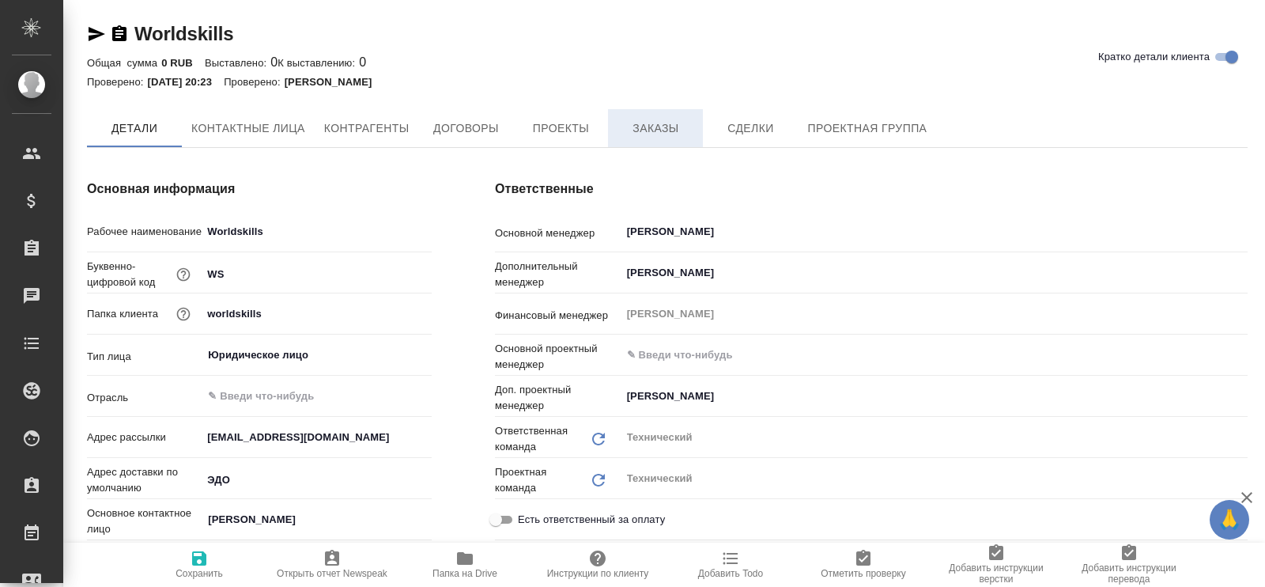
click at [657, 122] on span "Заказы" at bounding box center [656, 129] width 76 height 20
type textarea "x"
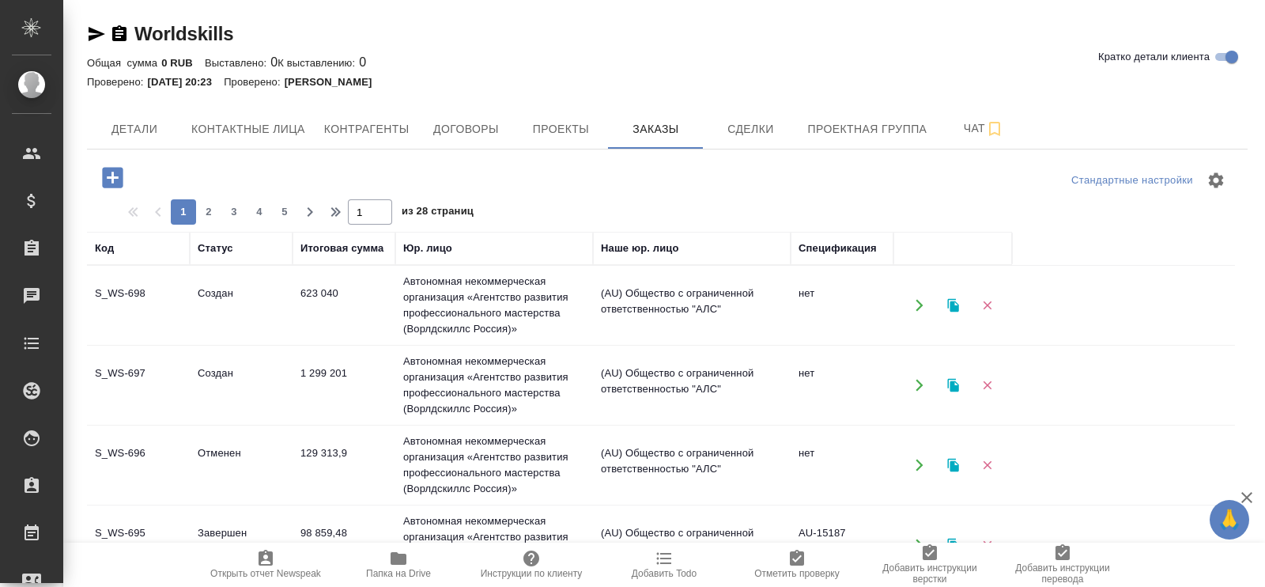
click at [304, 297] on td "623 040" at bounding box center [344, 305] width 103 height 55
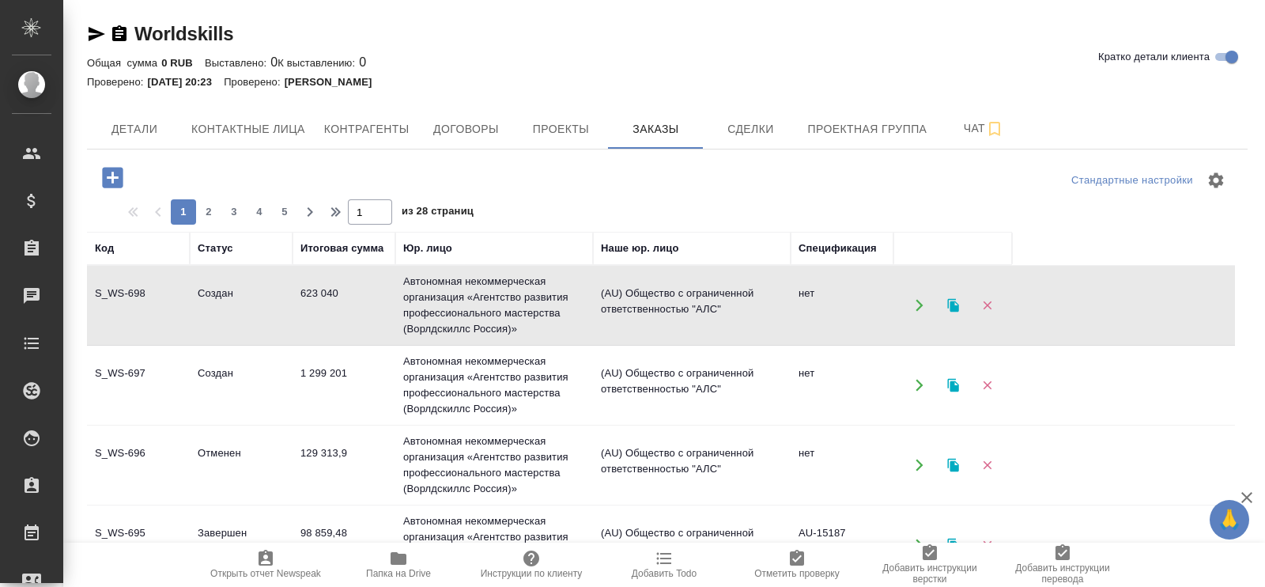
click at [340, 302] on td "623 040" at bounding box center [344, 305] width 103 height 55
click at [341, 371] on td "1 299 201" at bounding box center [344, 384] width 103 height 55
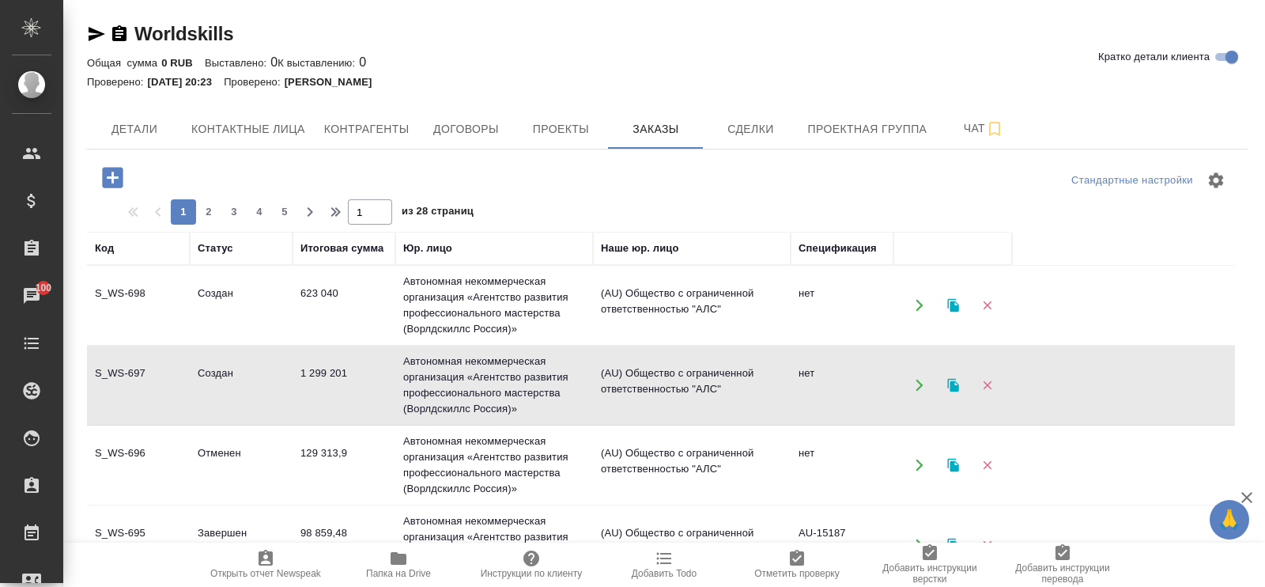
click at [347, 377] on td "1 299 201" at bounding box center [344, 384] width 103 height 55
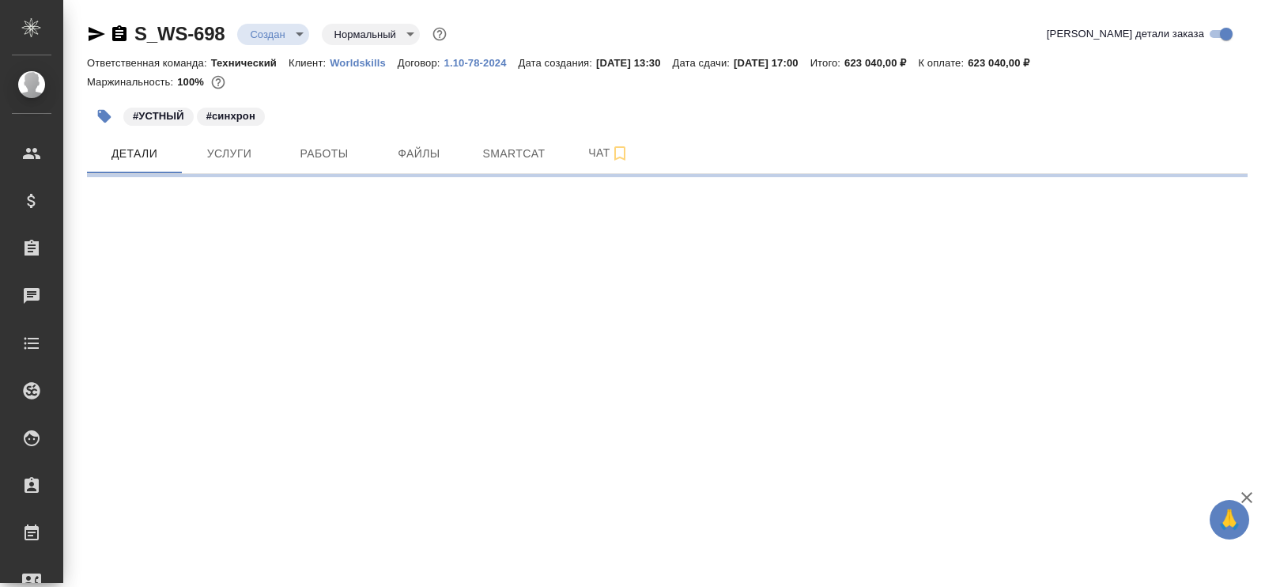
select select "RU"
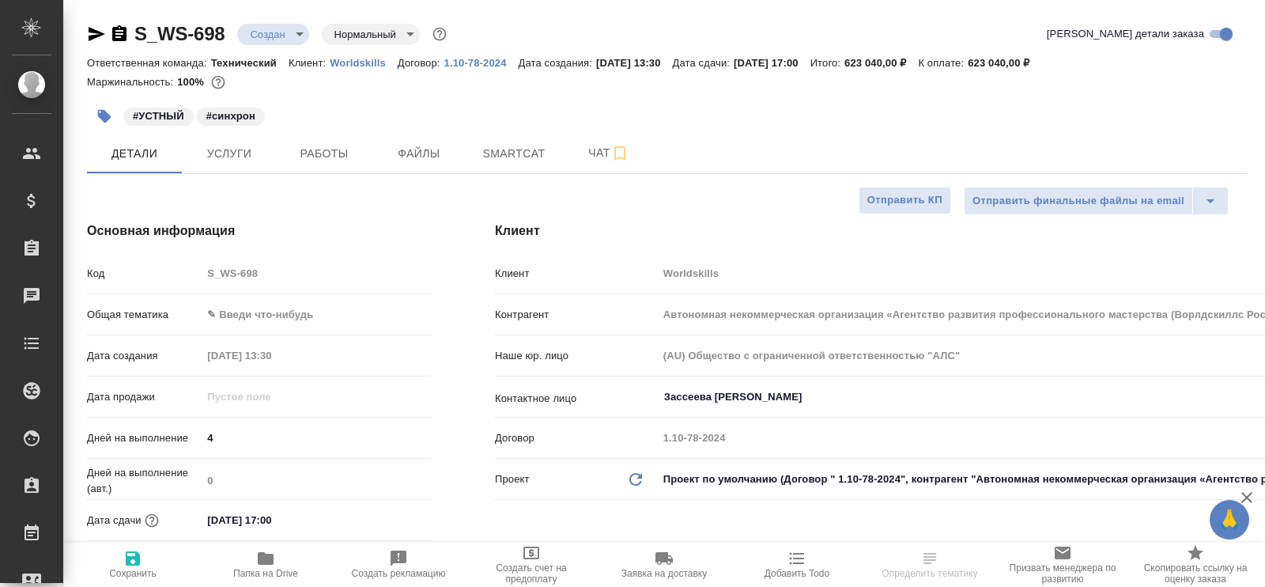
type textarea "x"
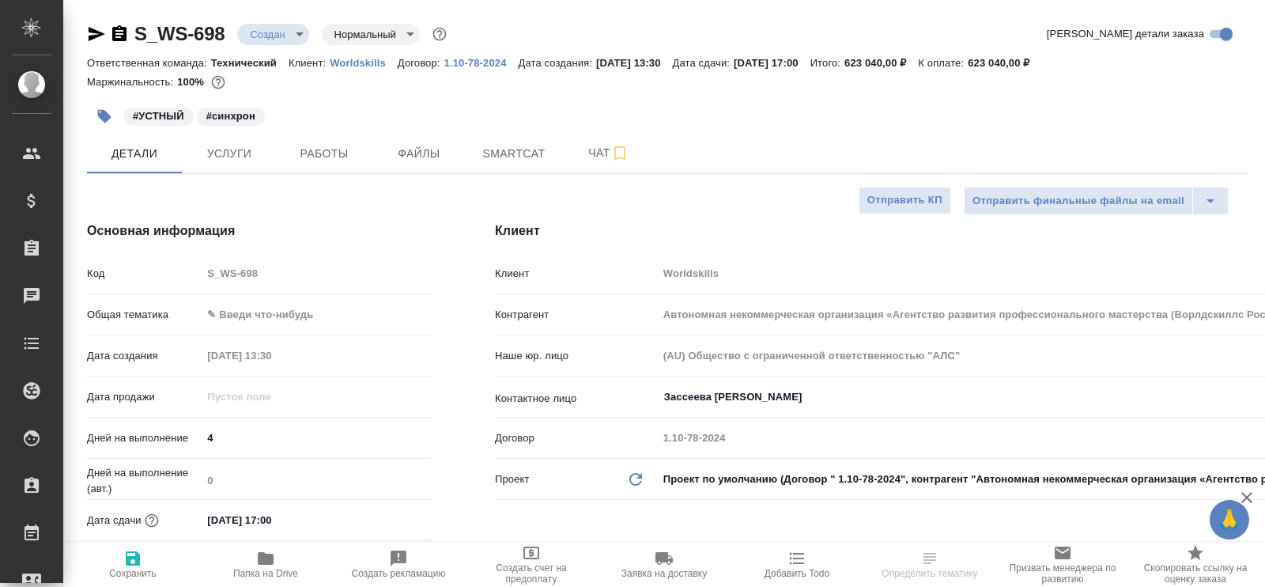
type textarea "x"
click at [240, 156] on span "Услуги" at bounding box center [229, 154] width 76 height 20
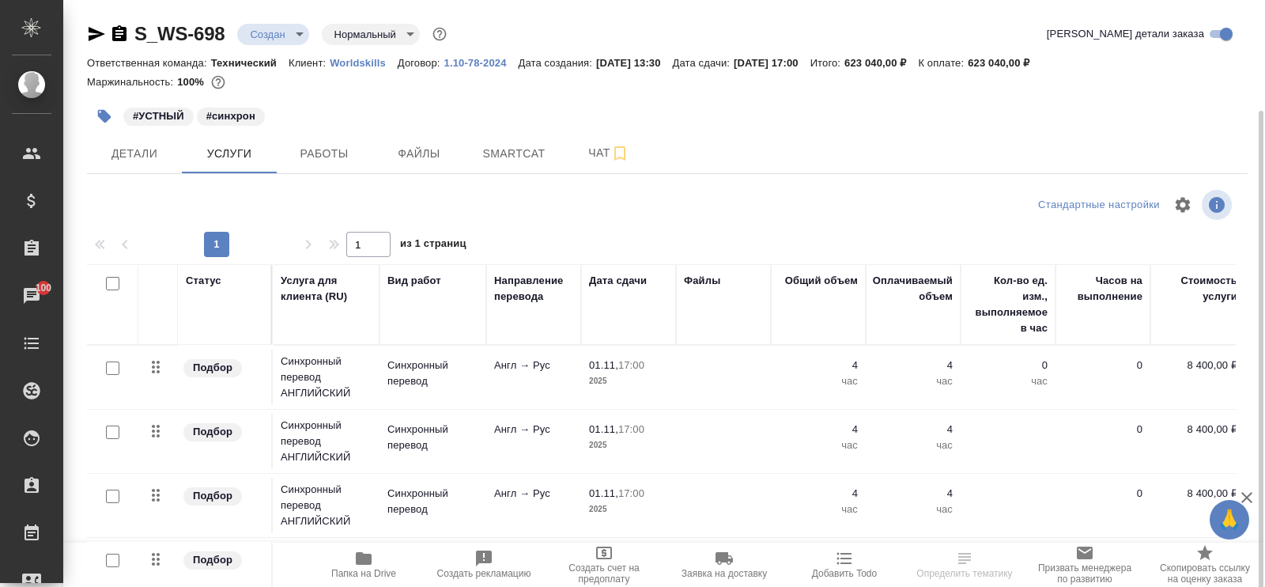
scroll to position [75, 0]
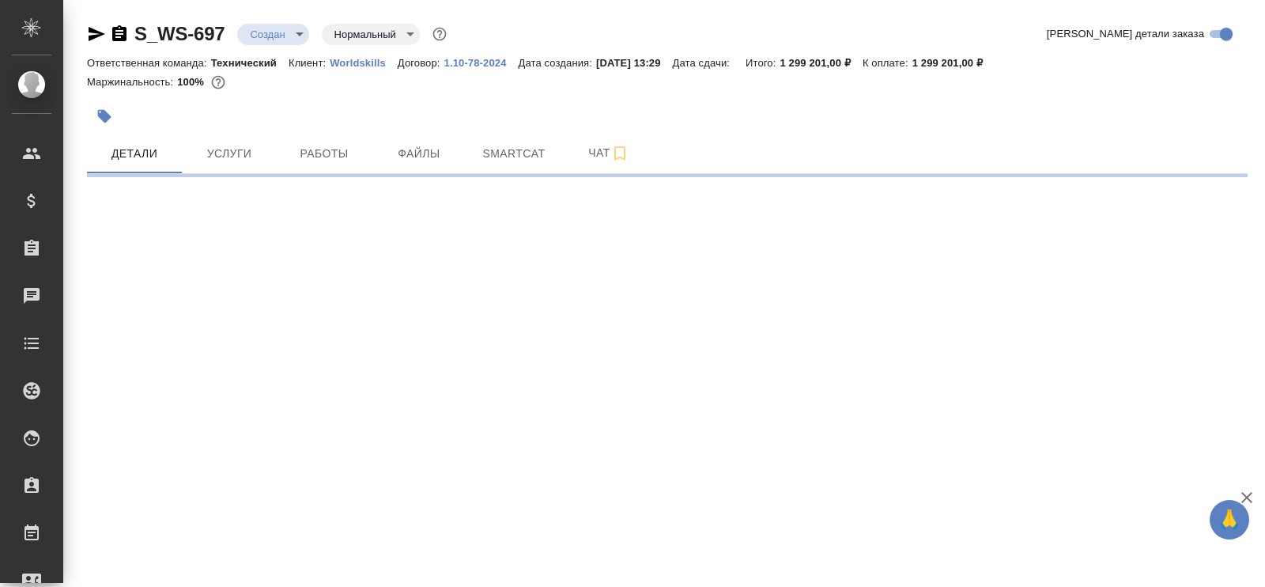
select select "RU"
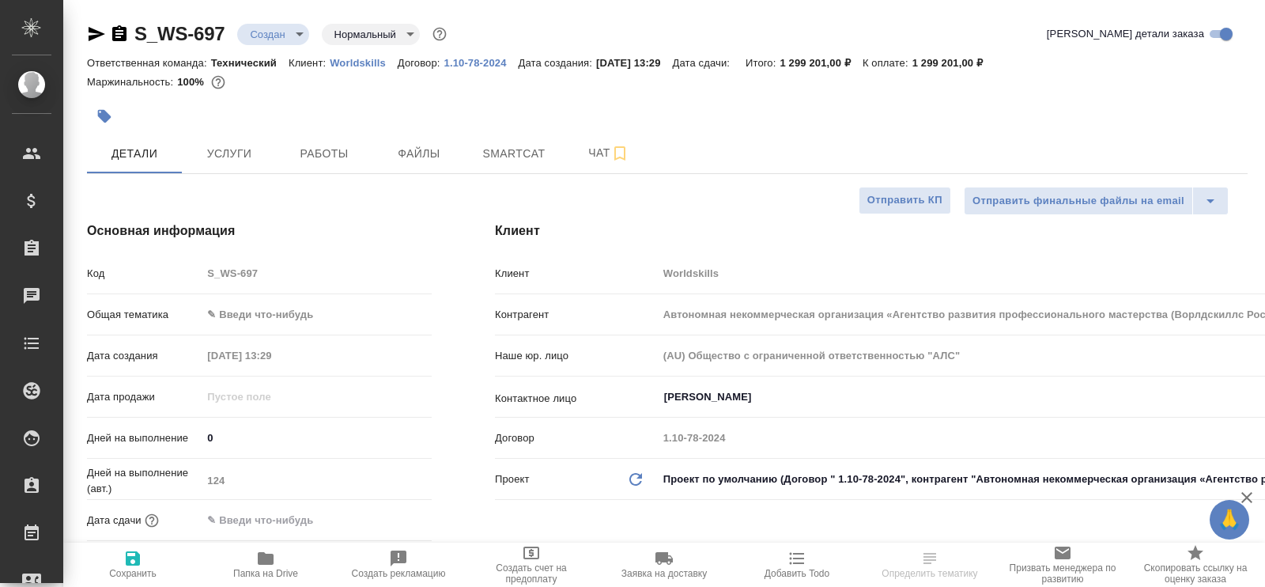
type textarea "x"
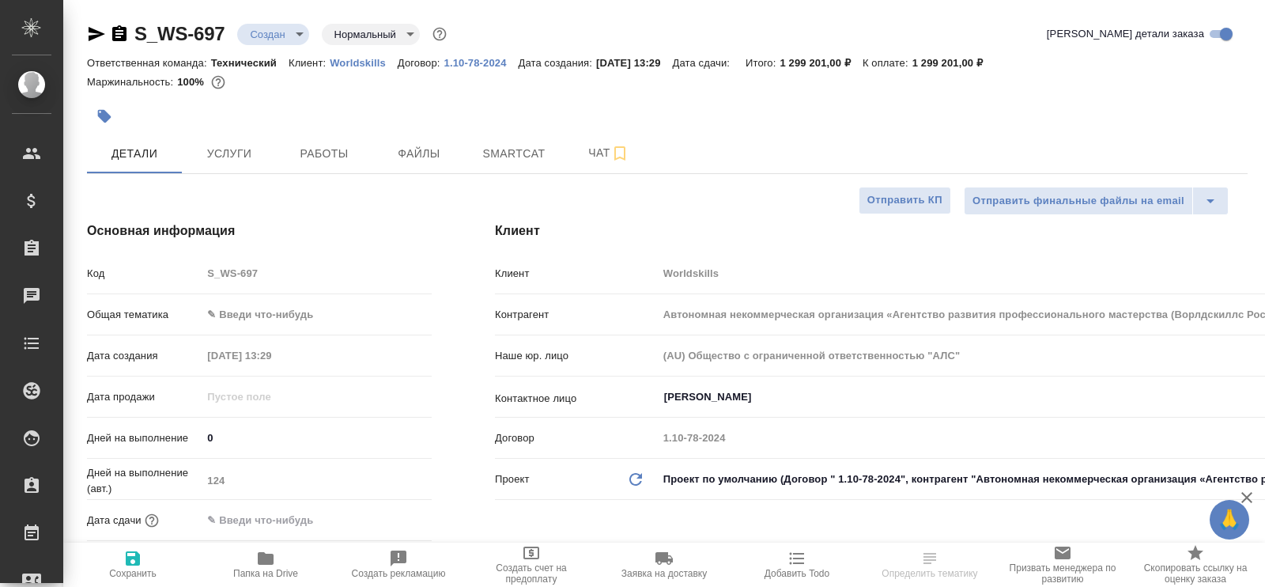
type textarea "x"
click at [241, 160] on span "Услуги" at bounding box center [229, 154] width 76 height 20
